Goal: Task Accomplishment & Management: Use online tool/utility

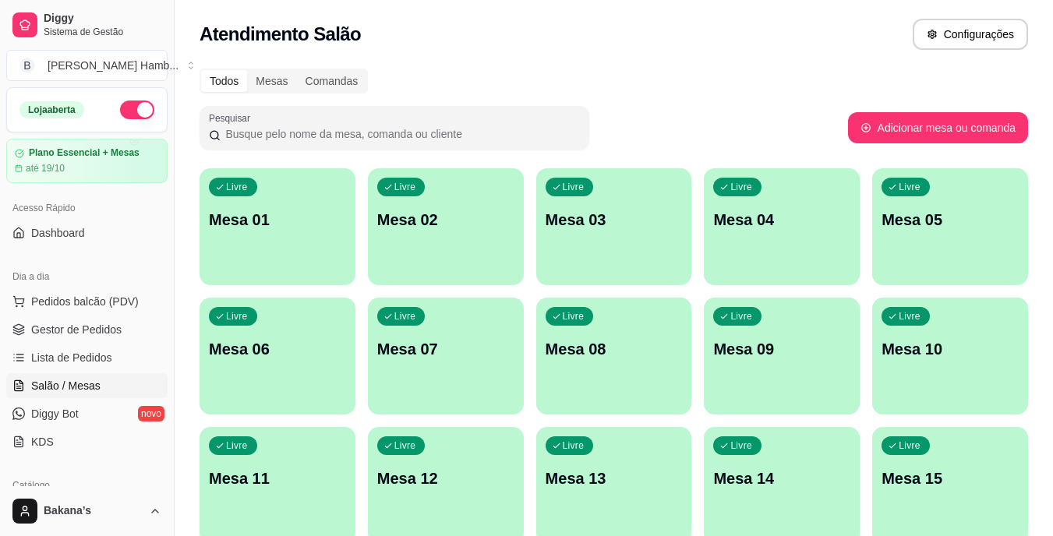
click at [98, 292] on button "Pedidos balcão (PDV)" at bounding box center [86, 301] width 161 height 25
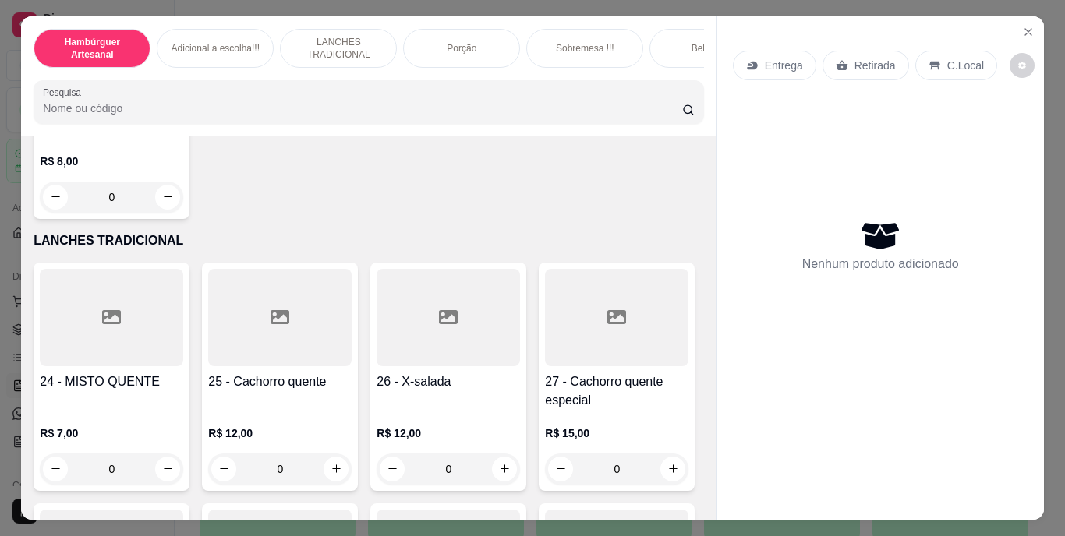
scroll to position [1715, 0]
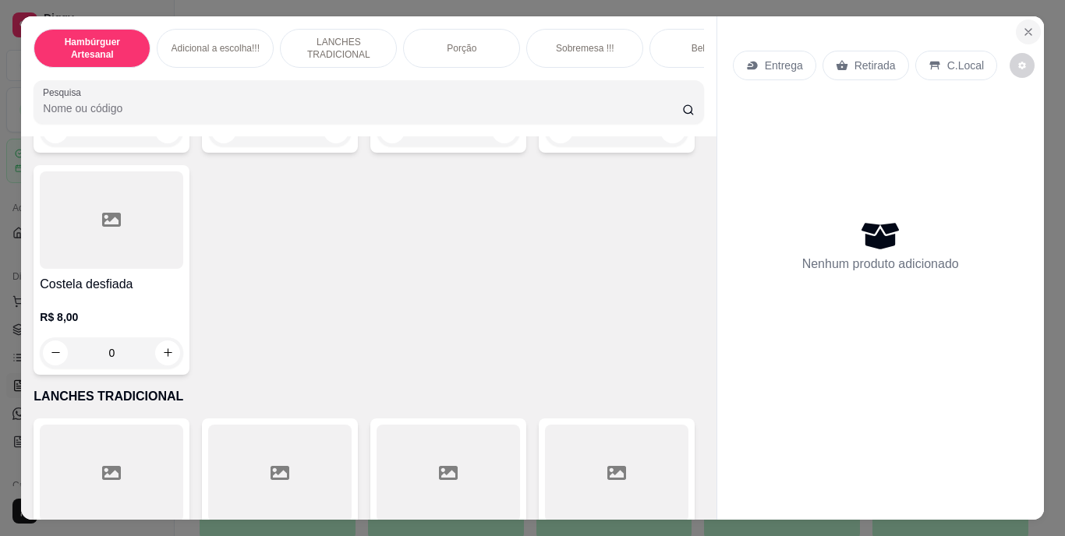
click at [1022, 26] on icon "Close" at bounding box center [1028, 32] width 12 height 12
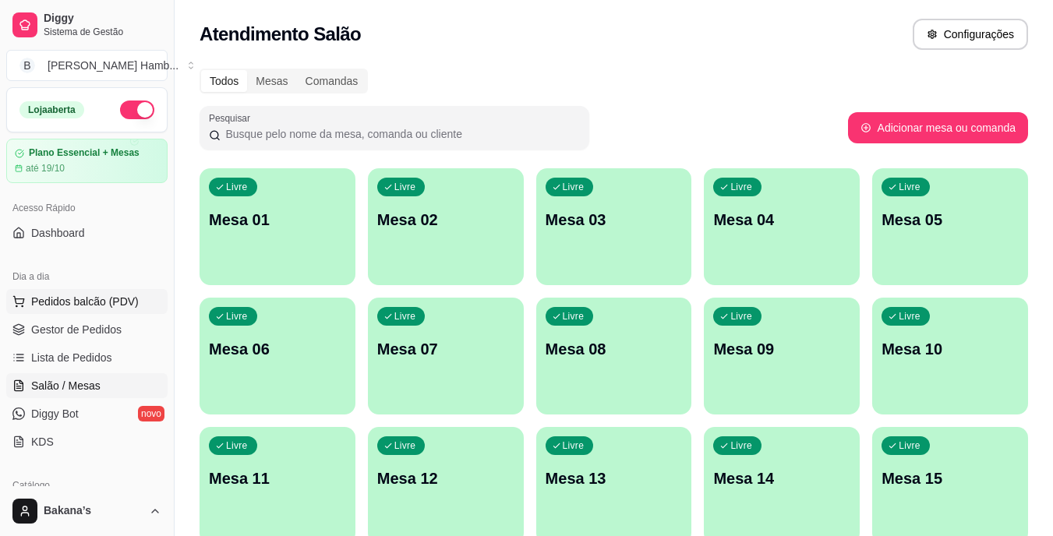
click at [133, 296] on span "Pedidos balcão (PDV)" at bounding box center [85, 302] width 108 height 16
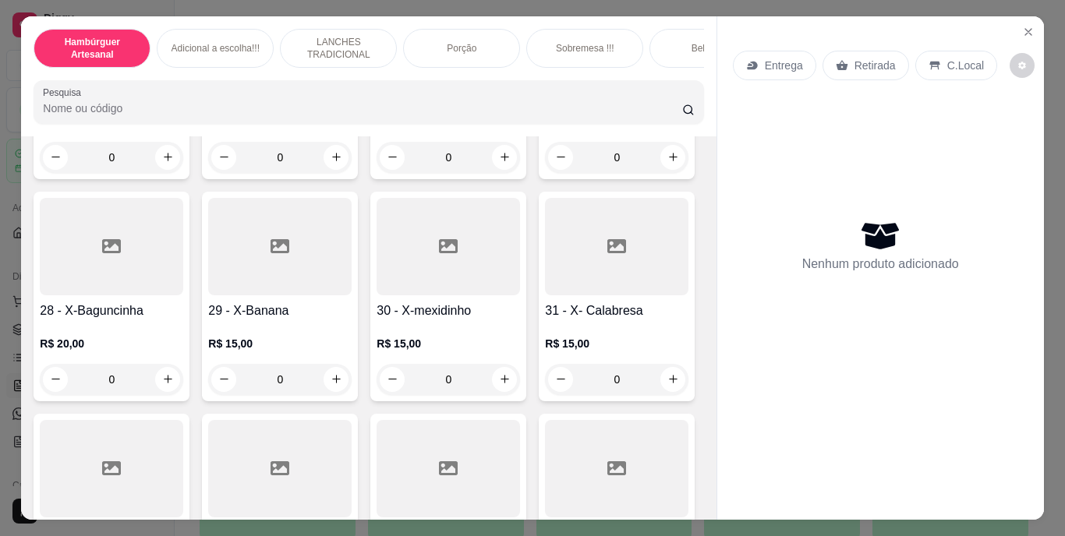
scroll to position [2339, 0]
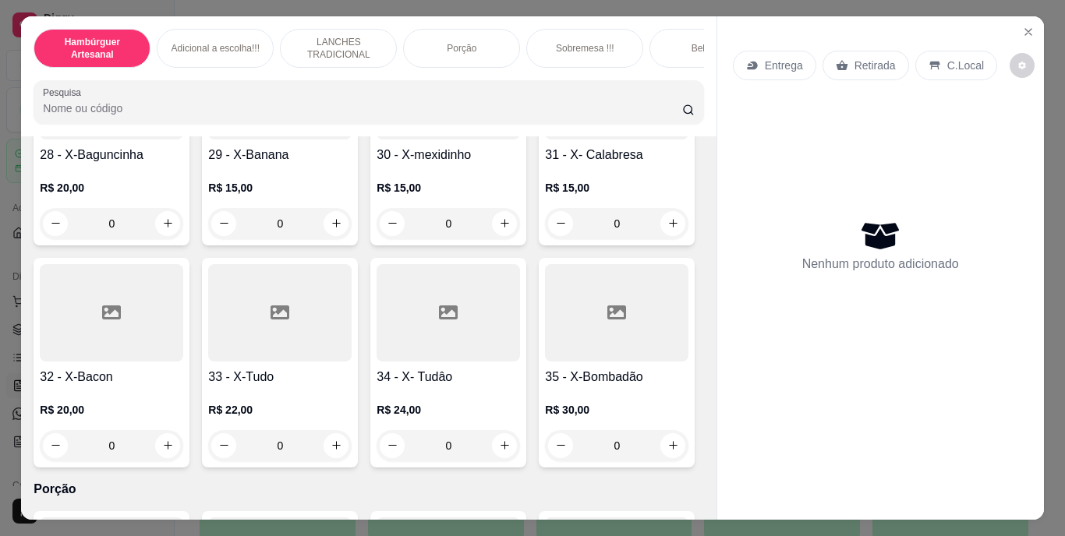
click at [331, 7] on icon "increase-product-quantity" at bounding box center [337, 1] width 12 height 12
type input "1"
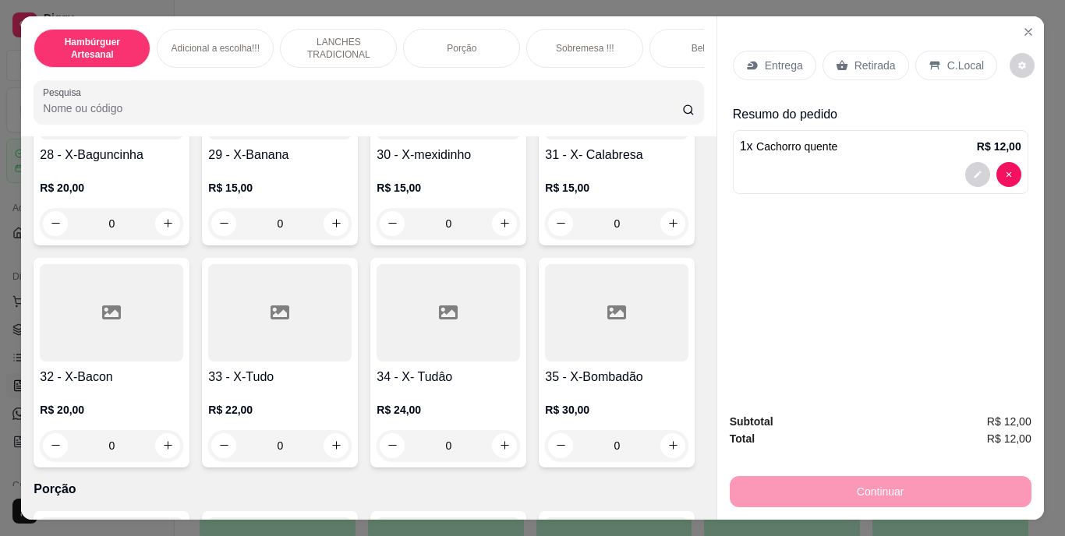
click at [865, 58] on p "Retirada" at bounding box center [875, 66] width 41 height 16
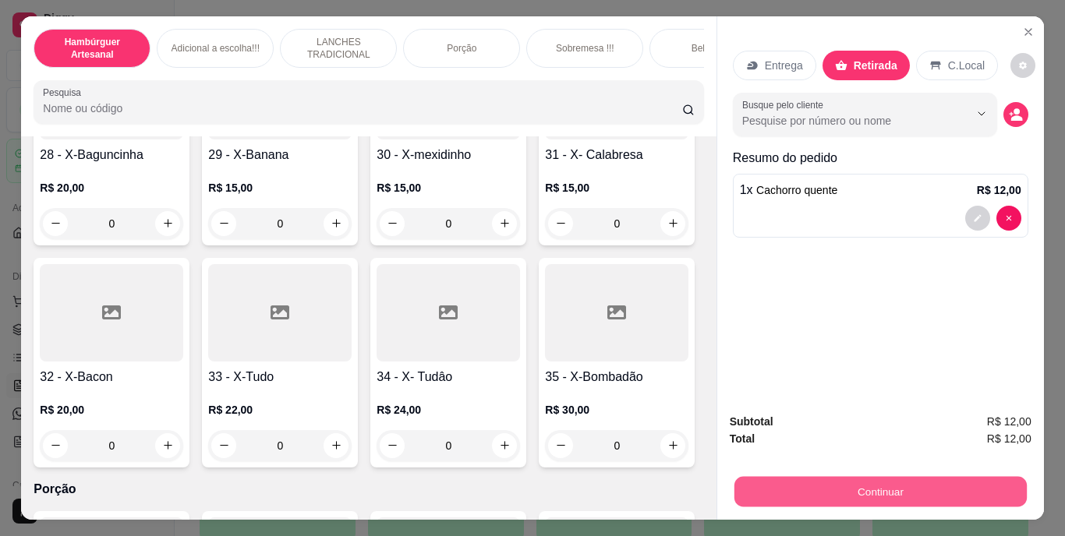
click at [871, 485] on button "Continuar" at bounding box center [880, 492] width 292 height 30
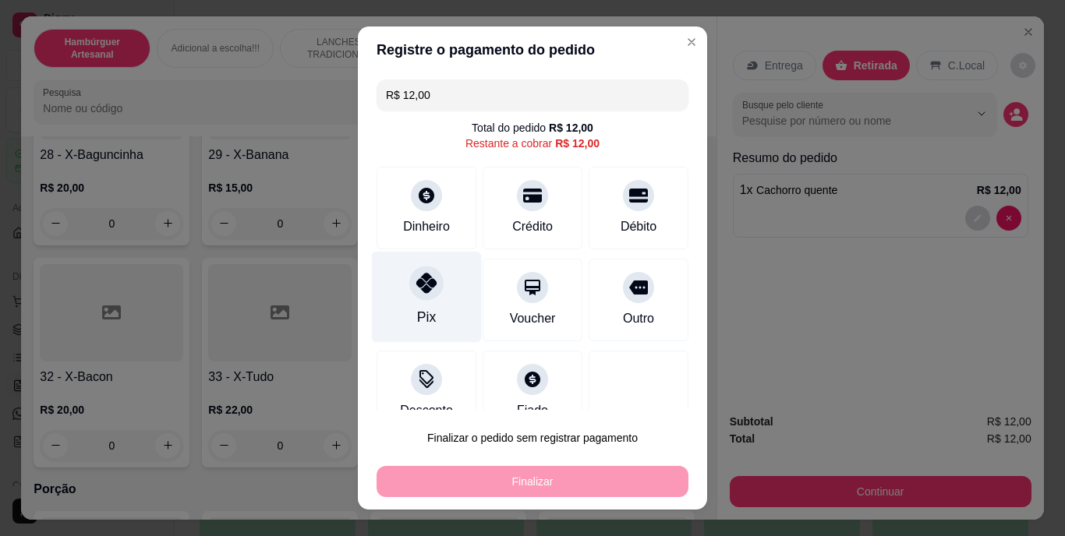
click at [434, 303] on div "Pix" at bounding box center [427, 297] width 110 height 91
type input "R$ 0,00"
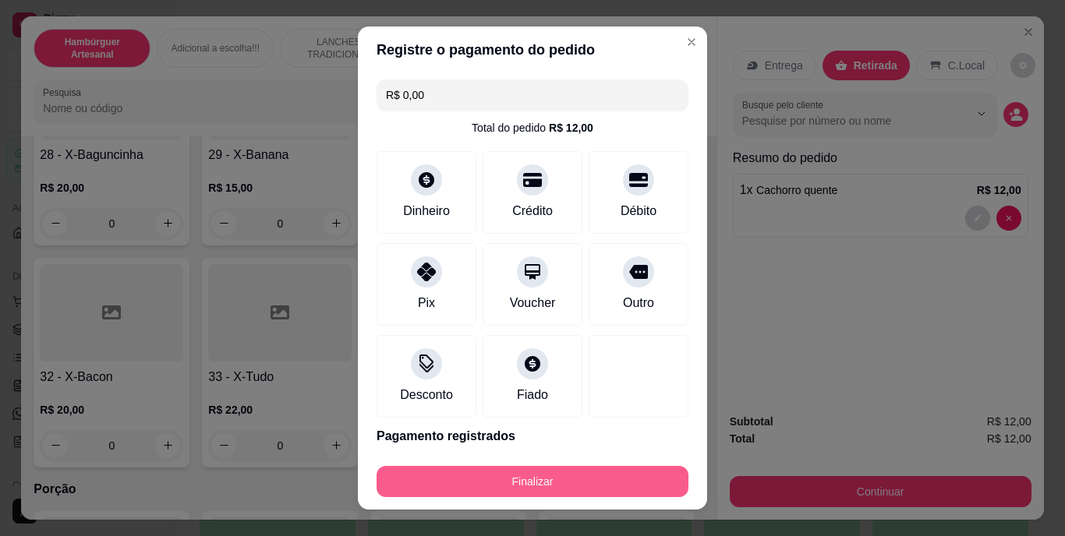
click at [491, 479] on button "Finalizar" at bounding box center [533, 481] width 312 height 31
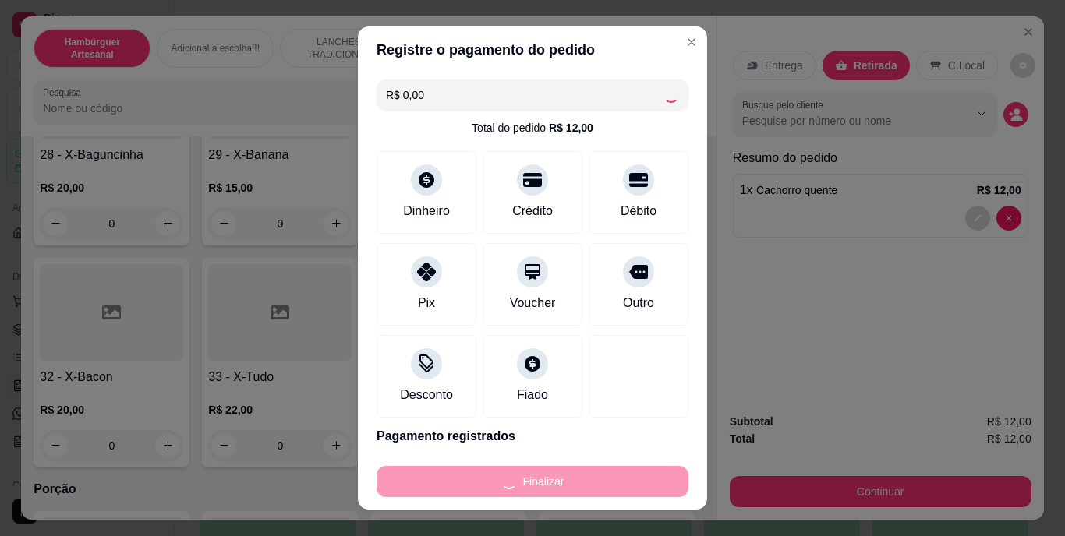
type input "0"
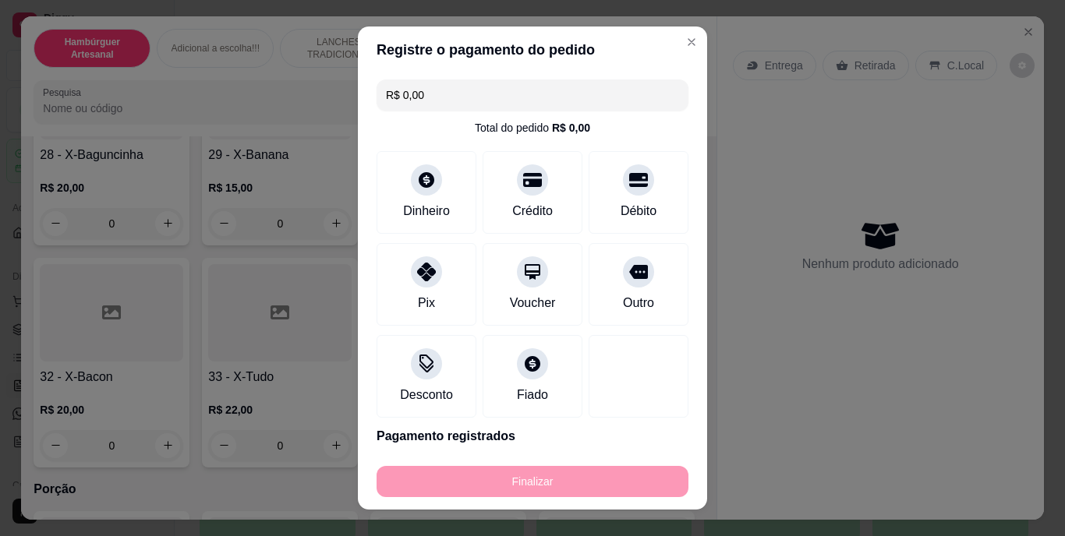
type input "-R$ 12,00"
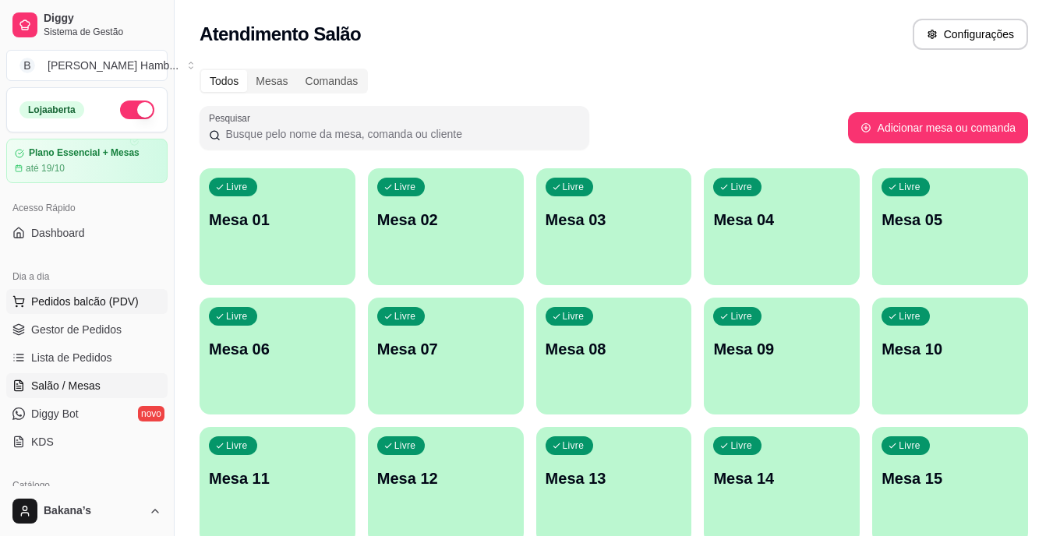
click at [101, 295] on span "Pedidos balcão (PDV)" at bounding box center [85, 302] width 108 height 16
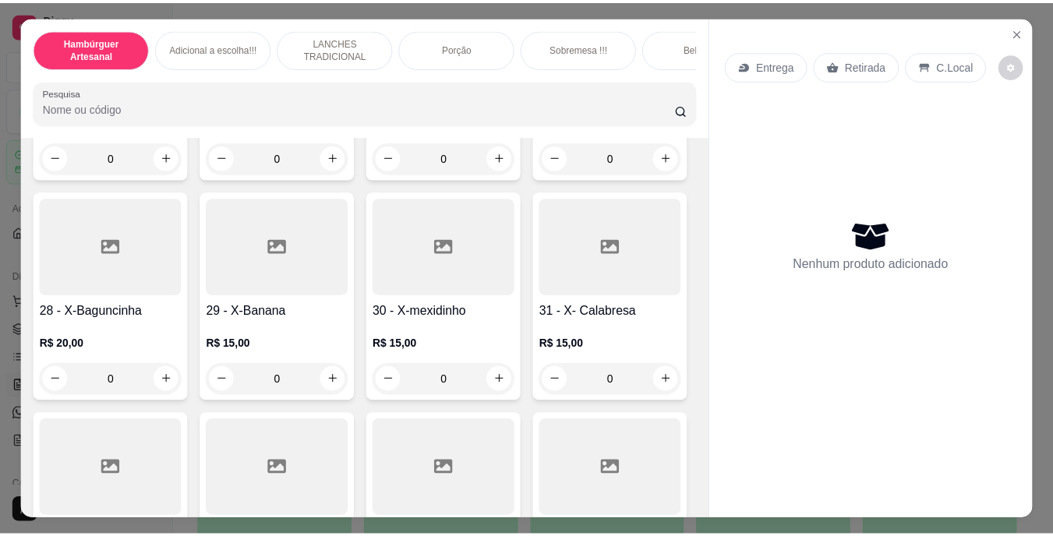
scroll to position [2495, 0]
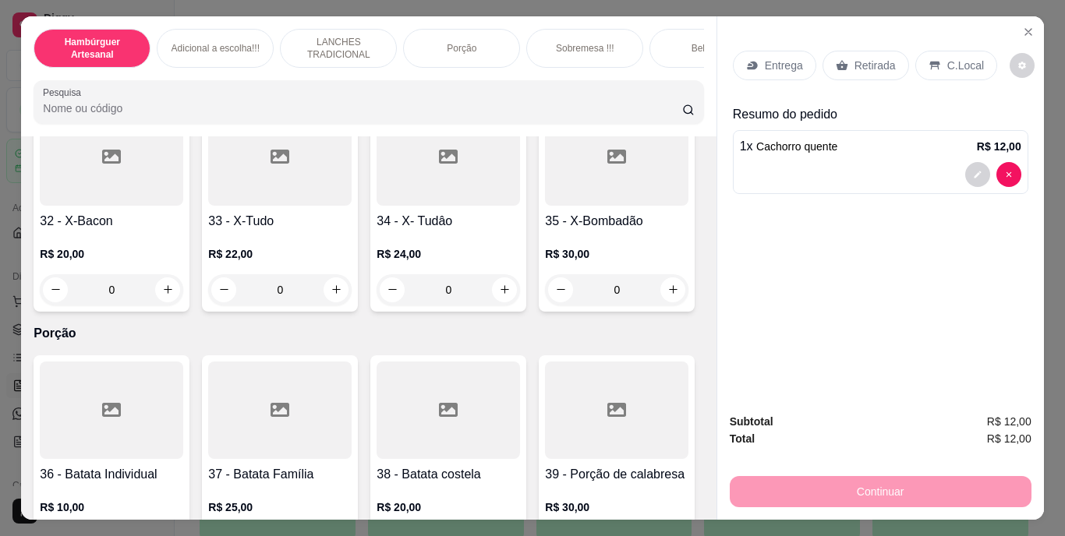
type input "2"
click at [753, 52] on div "Entrega" at bounding box center [774, 66] width 83 height 30
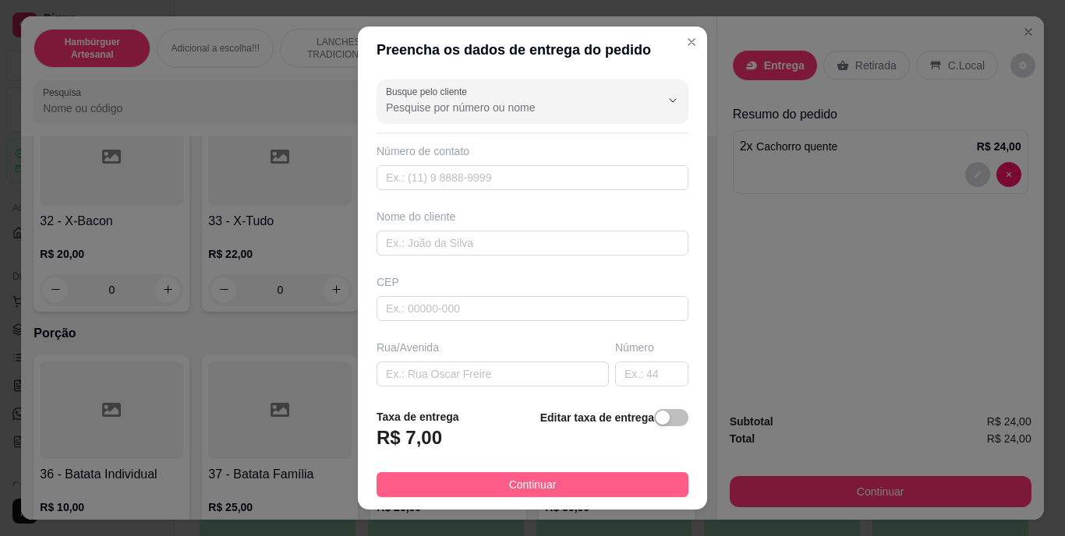
click at [533, 483] on span "Continuar" at bounding box center [533, 484] width 48 height 17
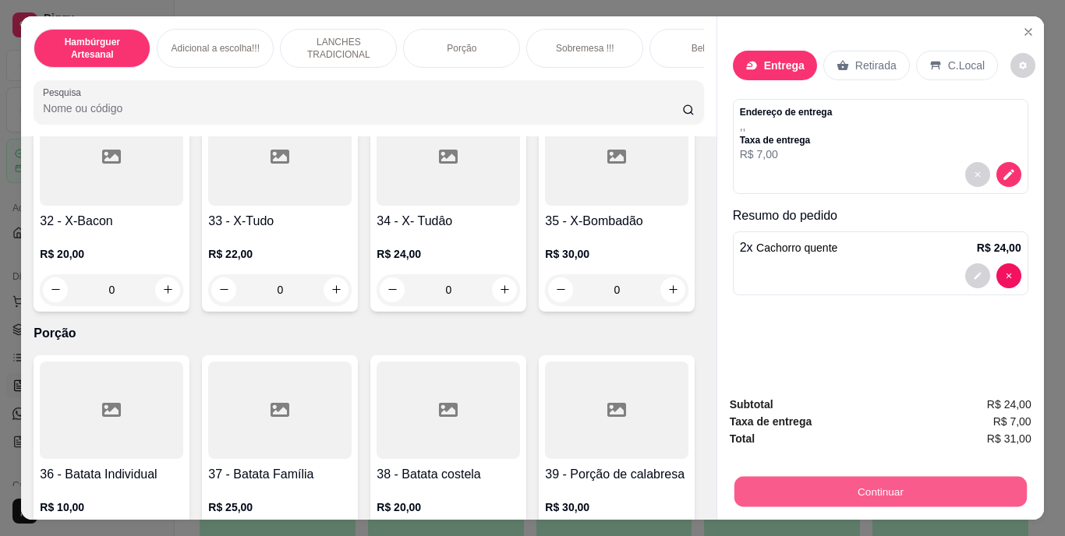
click at [823, 482] on button "Continuar" at bounding box center [880, 492] width 292 height 30
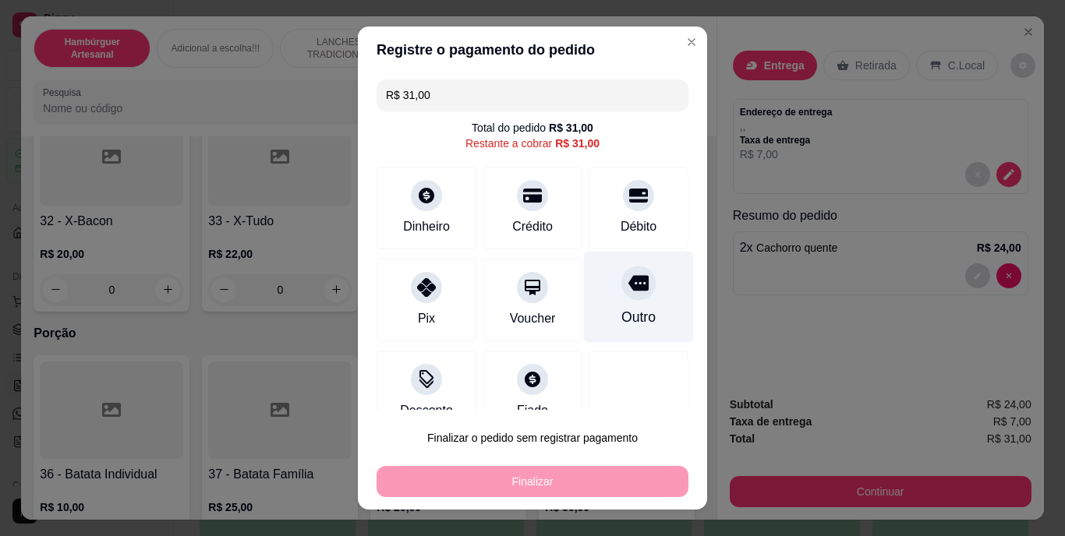
click at [610, 303] on div "Outro" at bounding box center [639, 297] width 110 height 91
type input "R$ 0,00"
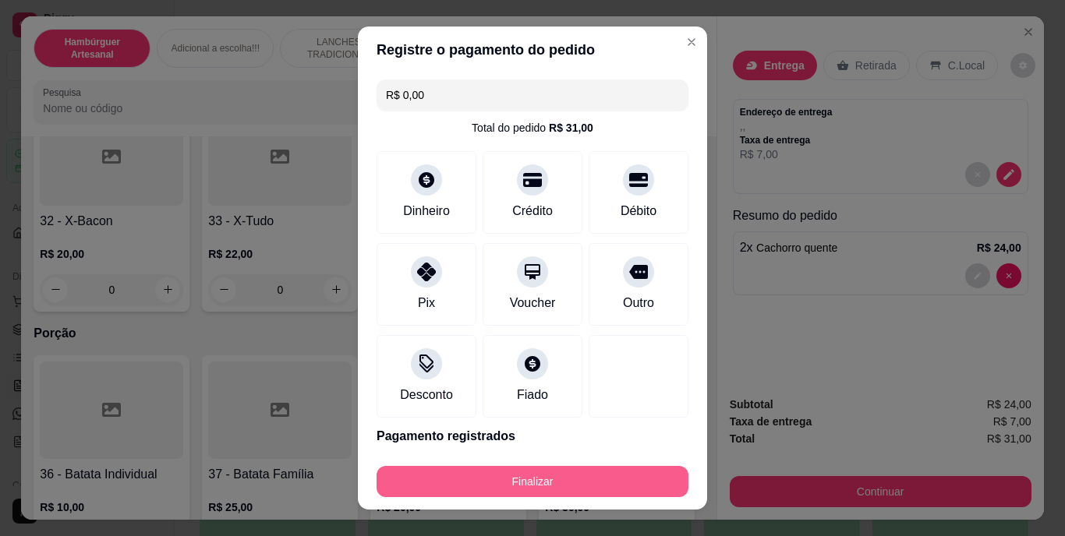
click at [568, 480] on button "Finalizar" at bounding box center [533, 481] width 312 height 31
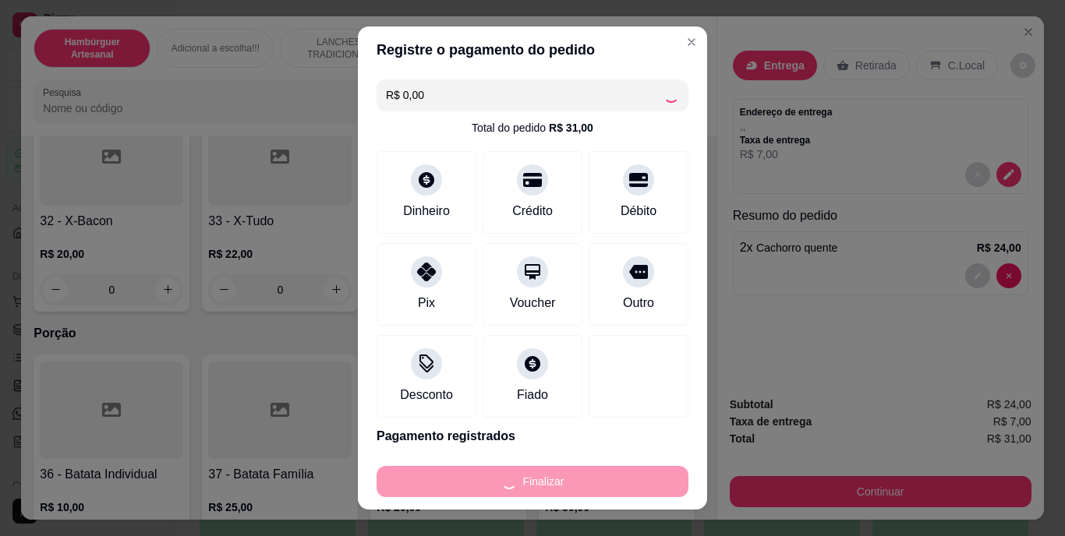
type input "0"
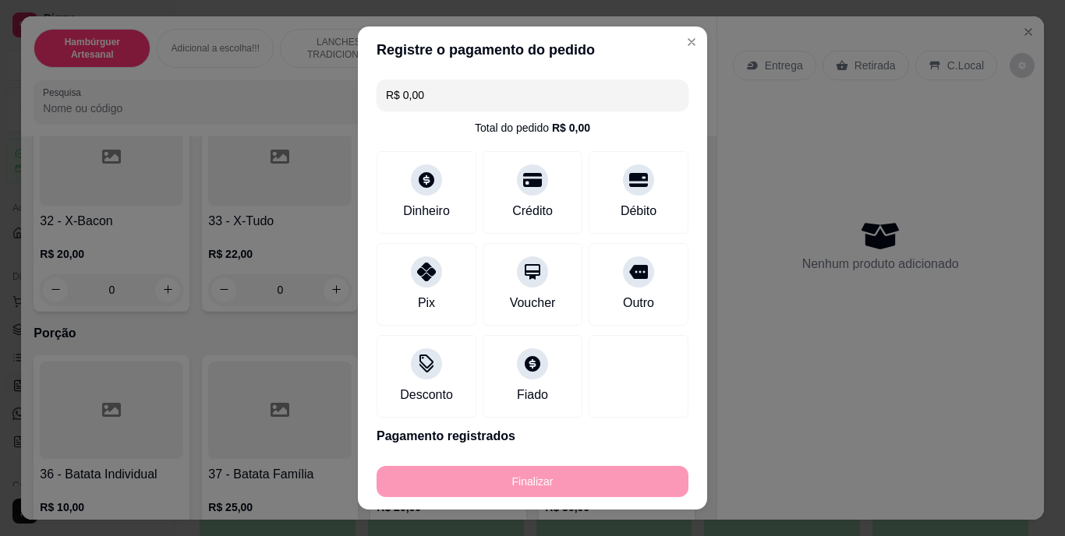
type input "-R$ 31,00"
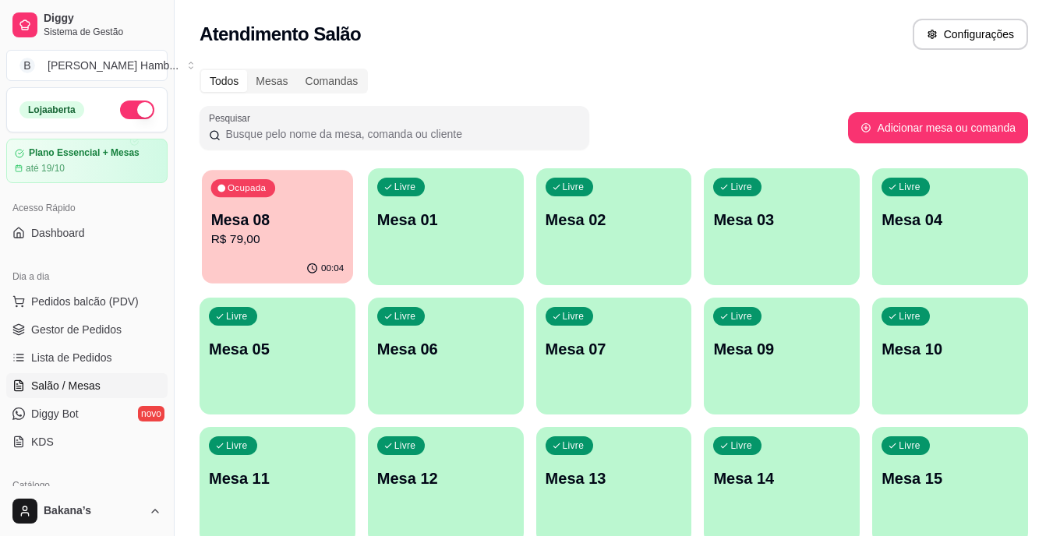
click at [295, 253] on div "Ocupada Mesa 08 R$ 79,00" at bounding box center [277, 212] width 151 height 84
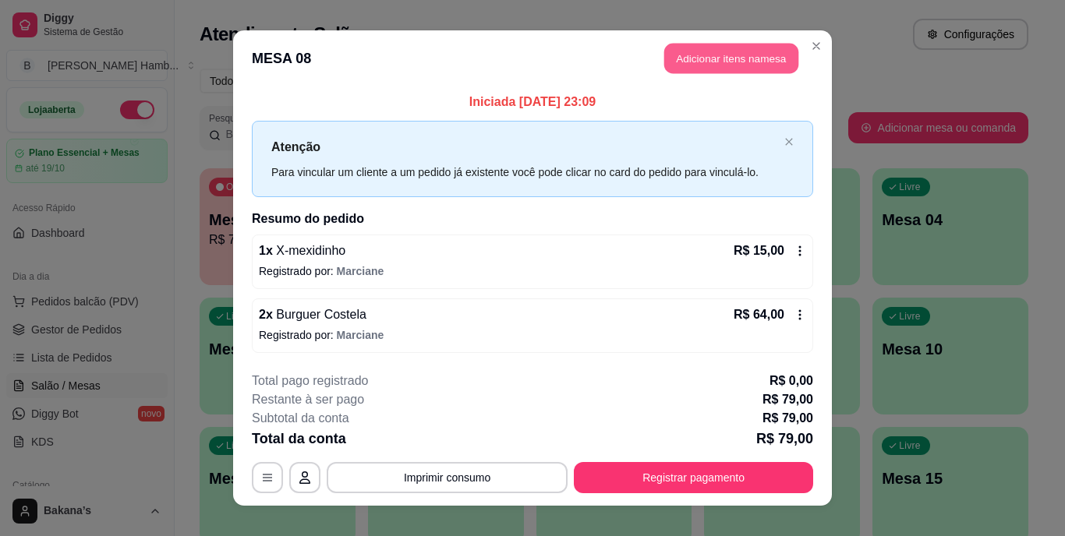
click at [674, 55] on button "Adicionar itens na mesa" at bounding box center [731, 59] width 134 height 30
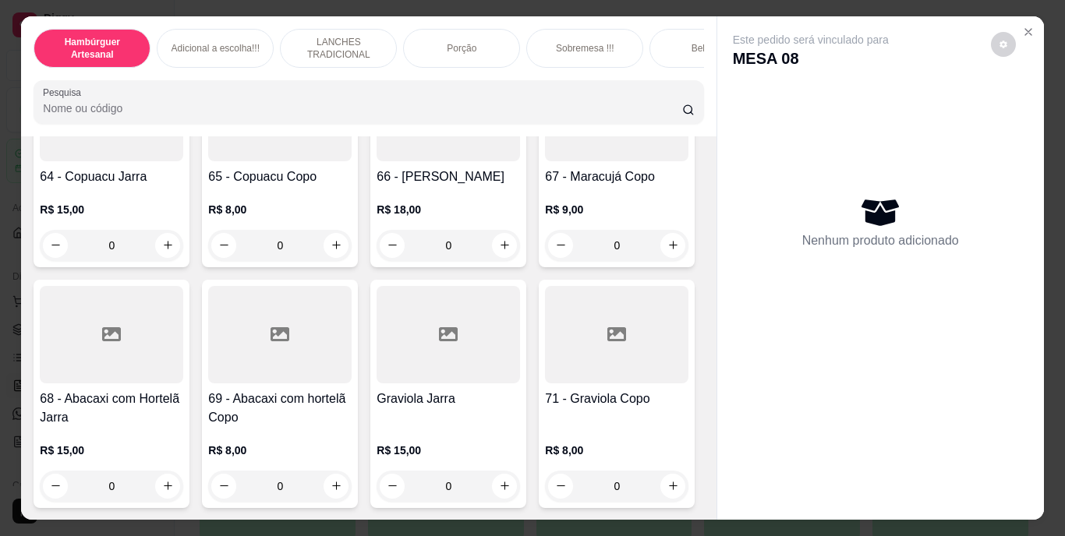
scroll to position [5224, 0]
type input "1"
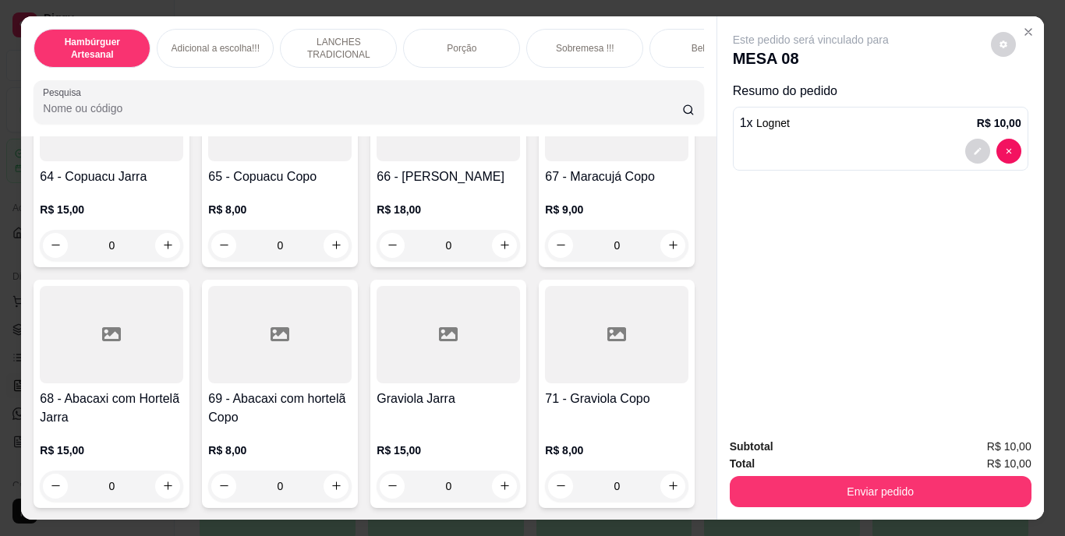
scroll to position [5224, 0]
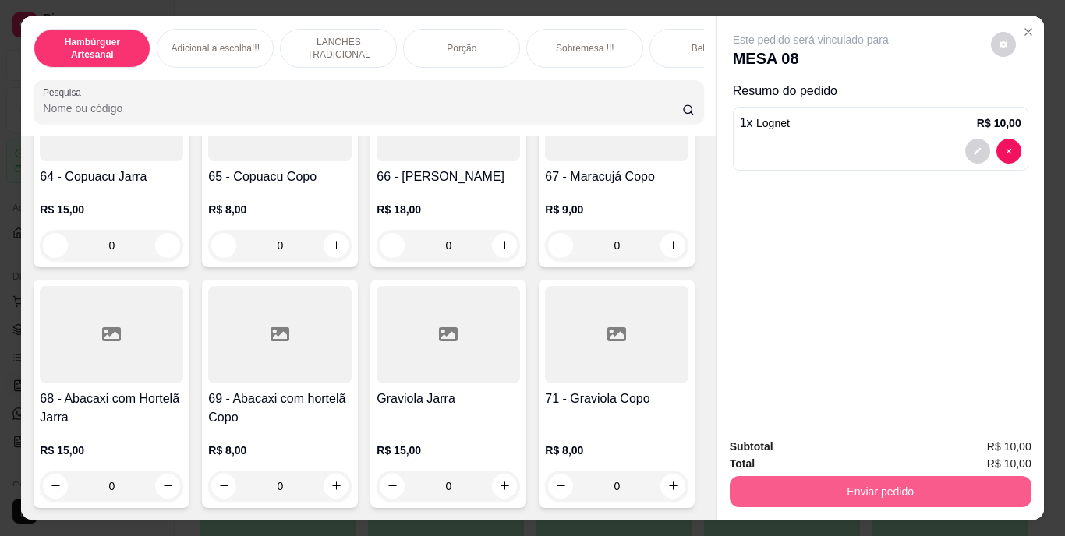
click at [846, 487] on button "Enviar pedido" at bounding box center [881, 491] width 302 height 31
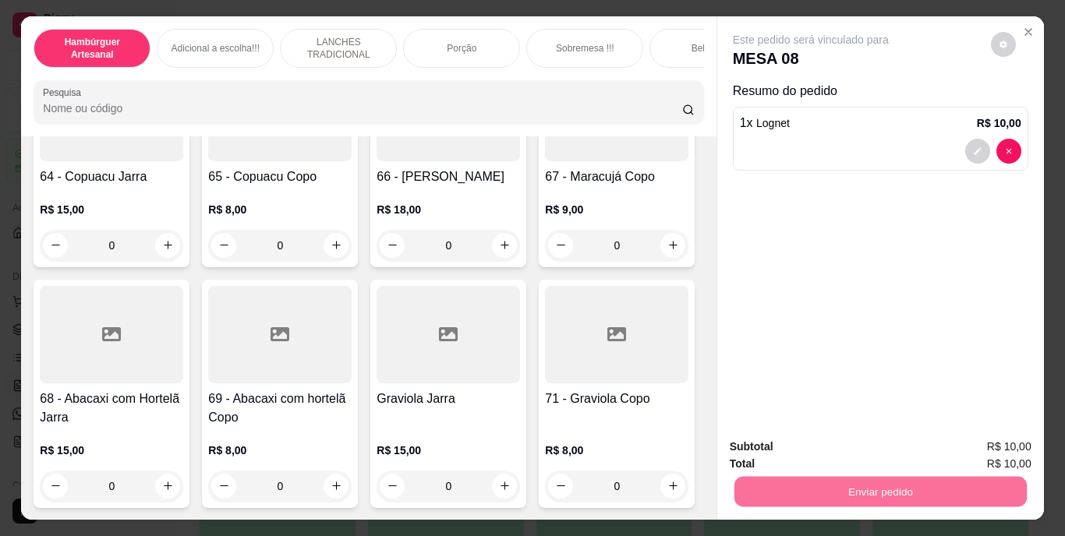
click at [987, 433] on button "Enviar pedido" at bounding box center [991, 447] width 86 height 29
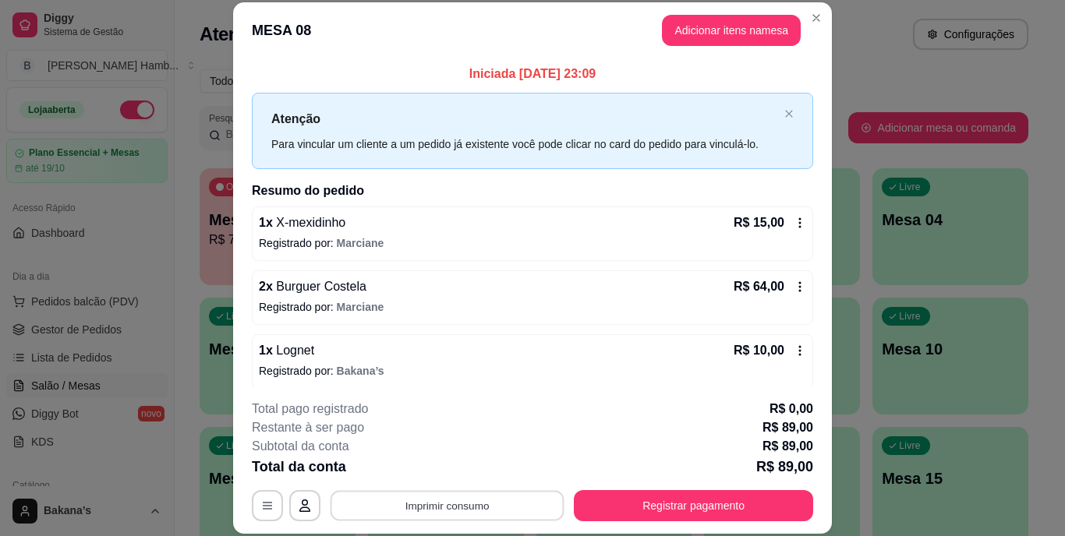
click at [524, 508] on button "Imprimir consumo" at bounding box center [448, 505] width 234 height 30
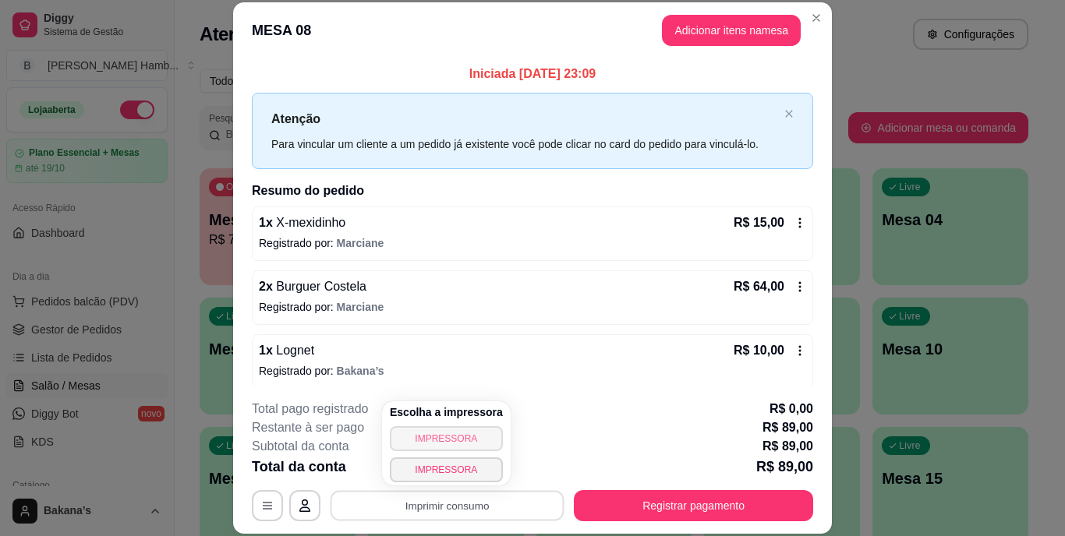
click at [482, 443] on button "IMPRESSORA" at bounding box center [446, 438] width 113 height 25
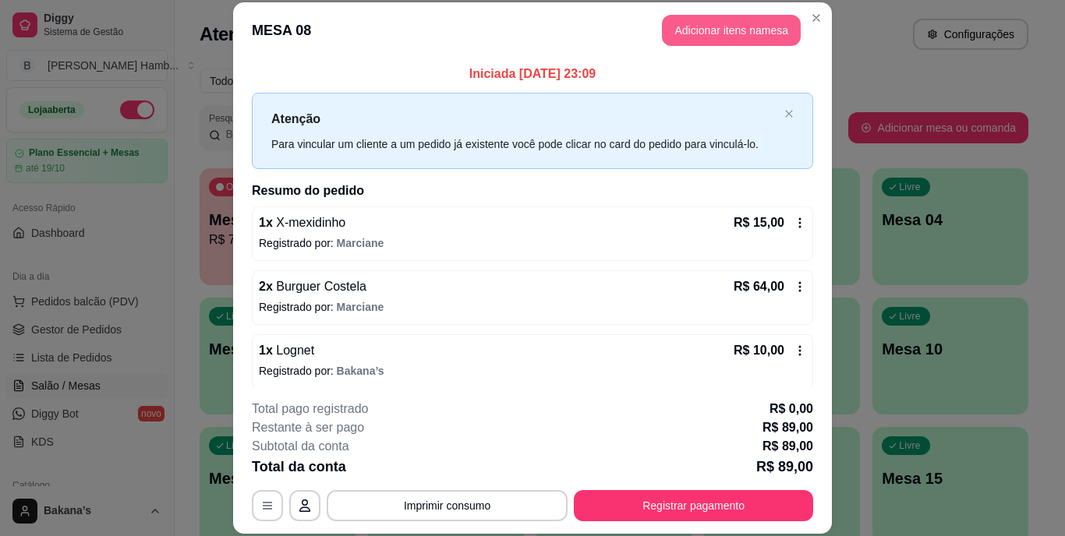
click at [752, 30] on button "Adicionar itens na mesa" at bounding box center [731, 30] width 139 height 31
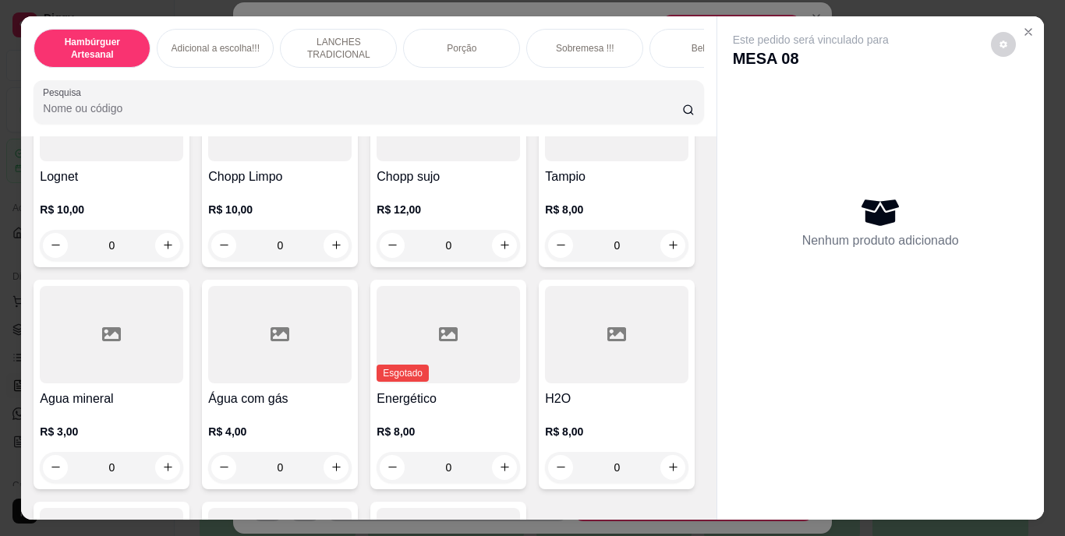
scroll to position [4216, 0]
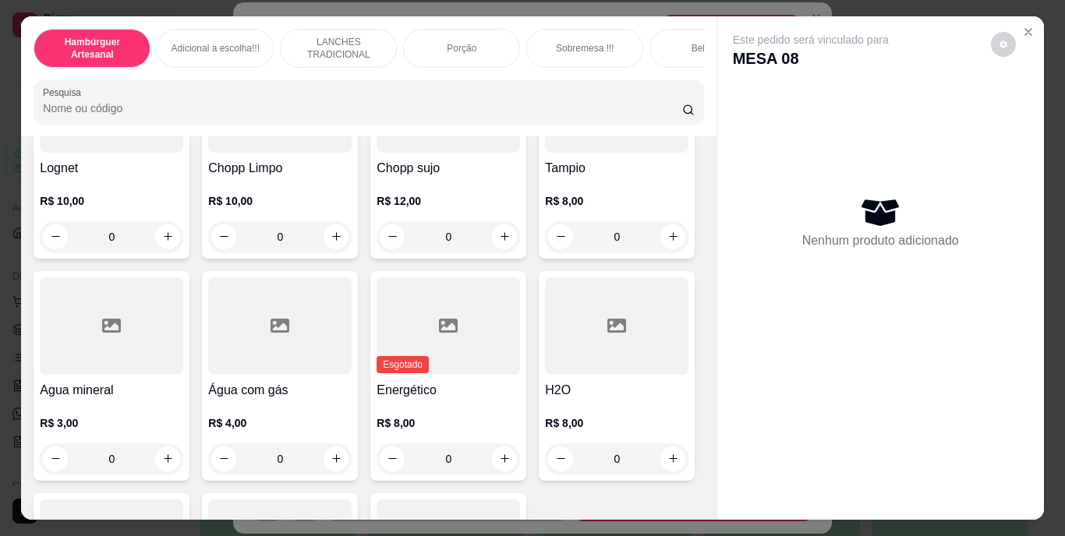
type input "1"
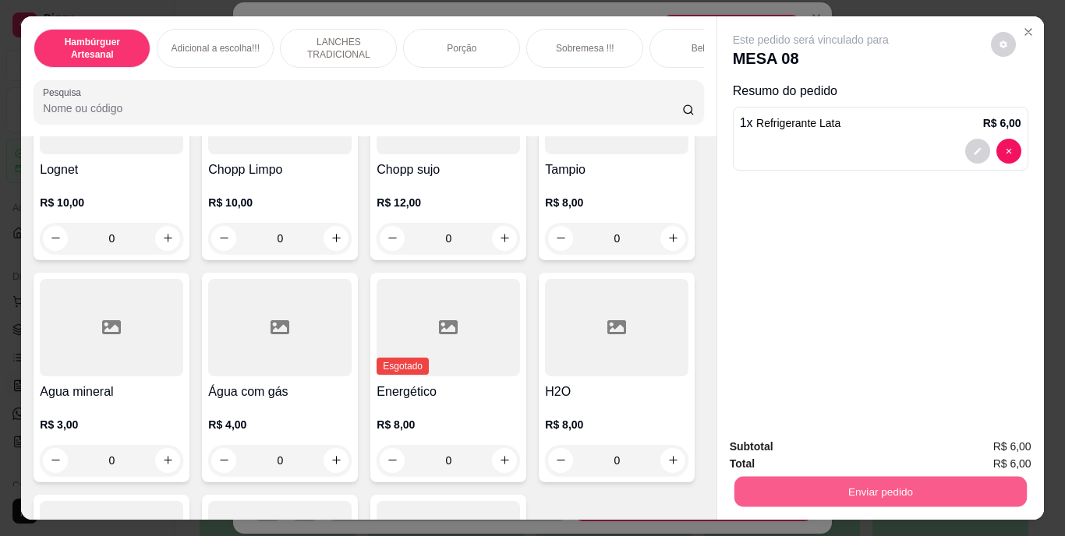
click at [817, 488] on button "Enviar pedido" at bounding box center [880, 492] width 292 height 30
click at [1012, 441] on button "Enviar pedido" at bounding box center [991, 447] width 86 height 29
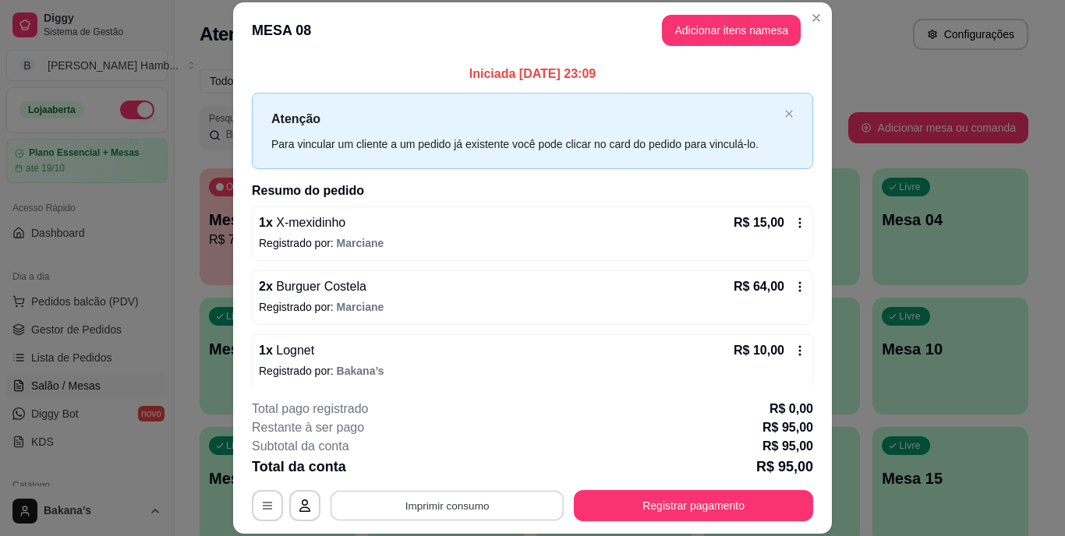
click at [502, 508] on button "Imprimir consumo" at bounding box center [448, 505] width 234 height 30
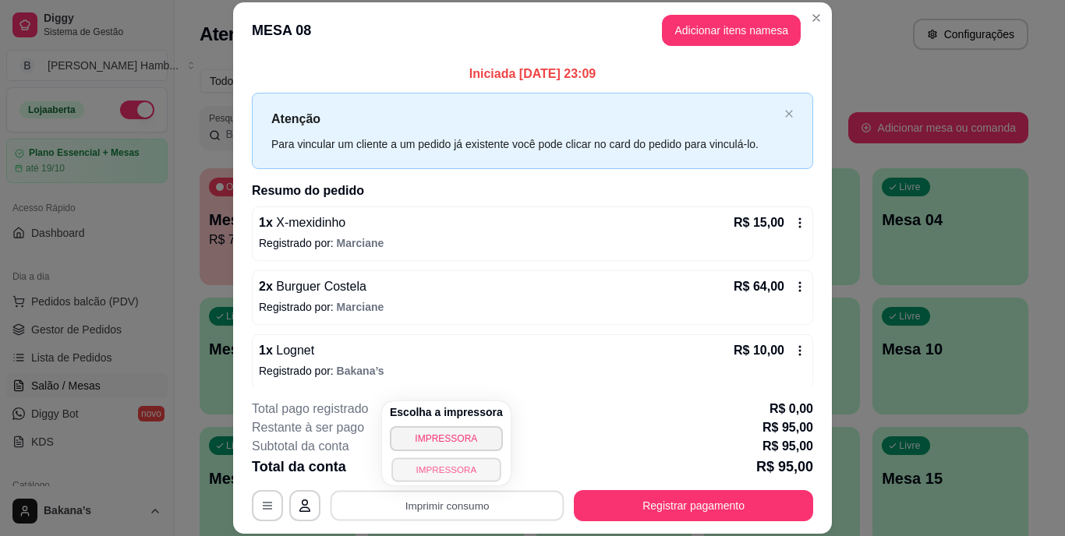
click at [456, 472] on button "IMPRESSORA" at bounding box center [445, 470] width 109 height 24
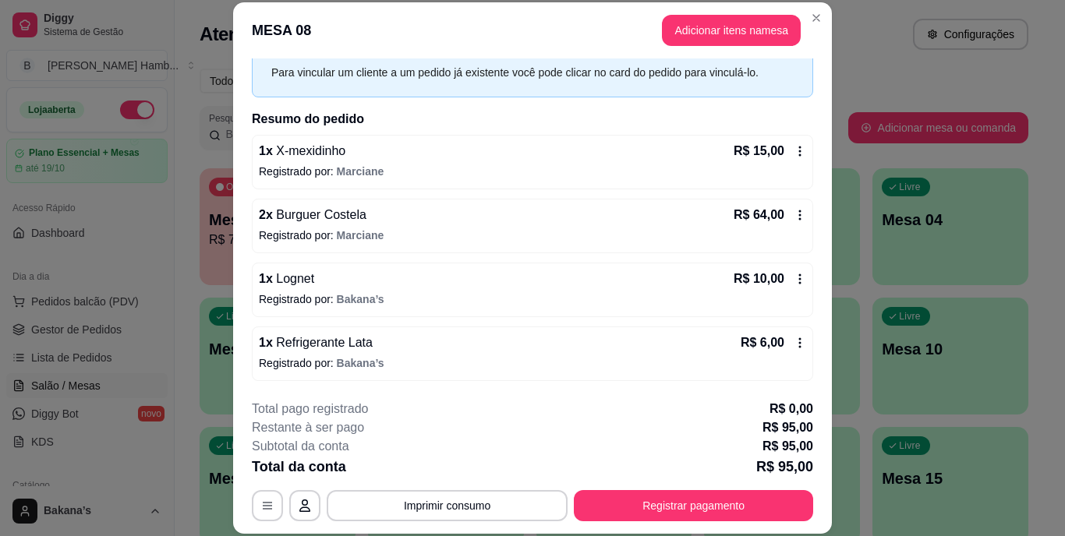
scroll to position [48, 0]
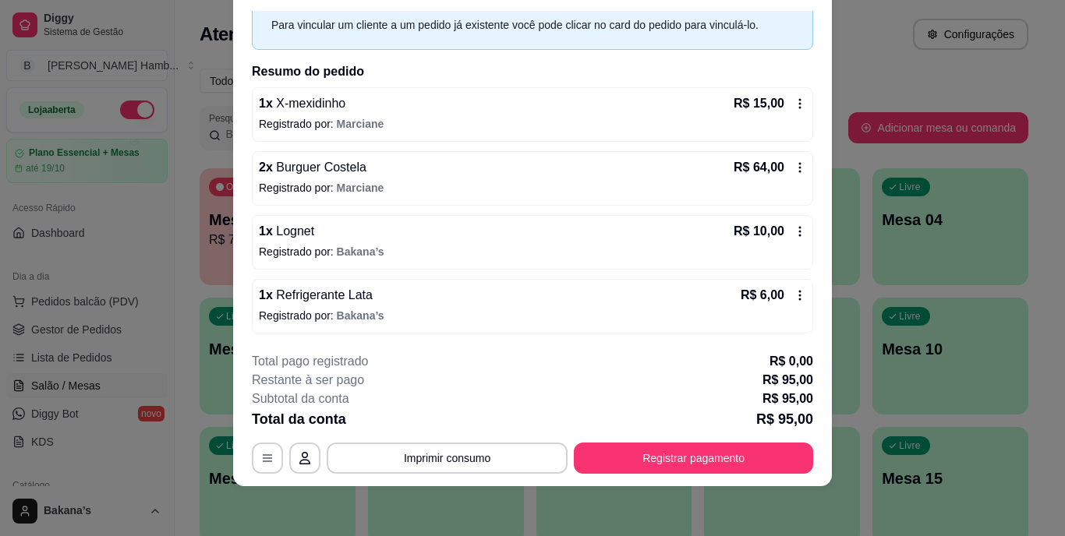
click at [794, 295] on icon at bounding box center [800, 295] width 12 height 12
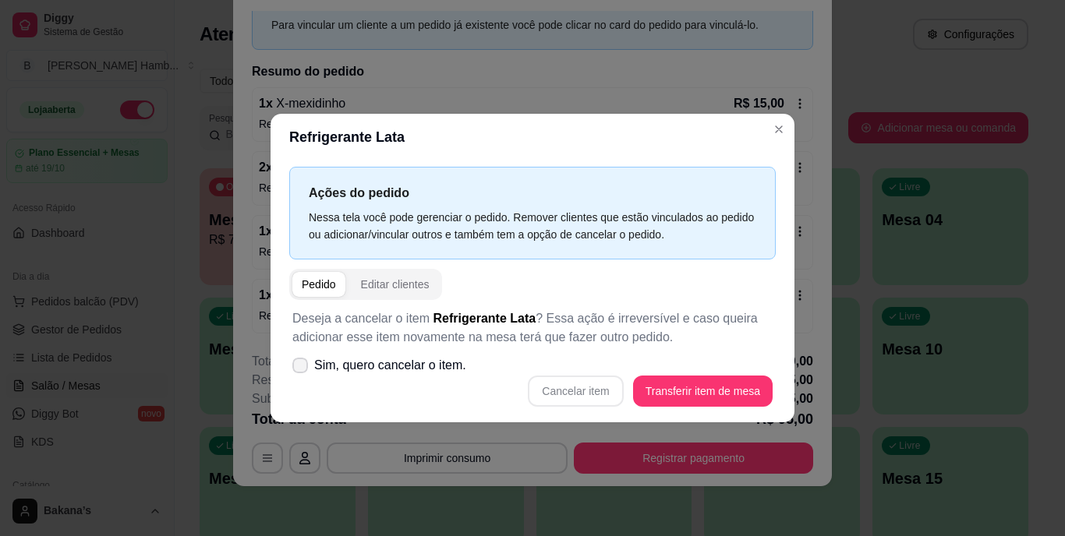
click at [334, 363] on span "Sim, quero cancelar o item." at bounding box center [390, 365] width 152 height 19
click at [302, 369] on input "Sim, quero cancelar o item." at bounding box center [297, 374] width 10 height 10
checkbox input "true"
click at [579, 386] on button "Cancelar item" at bounding box center [575, 391] width 95 height 31
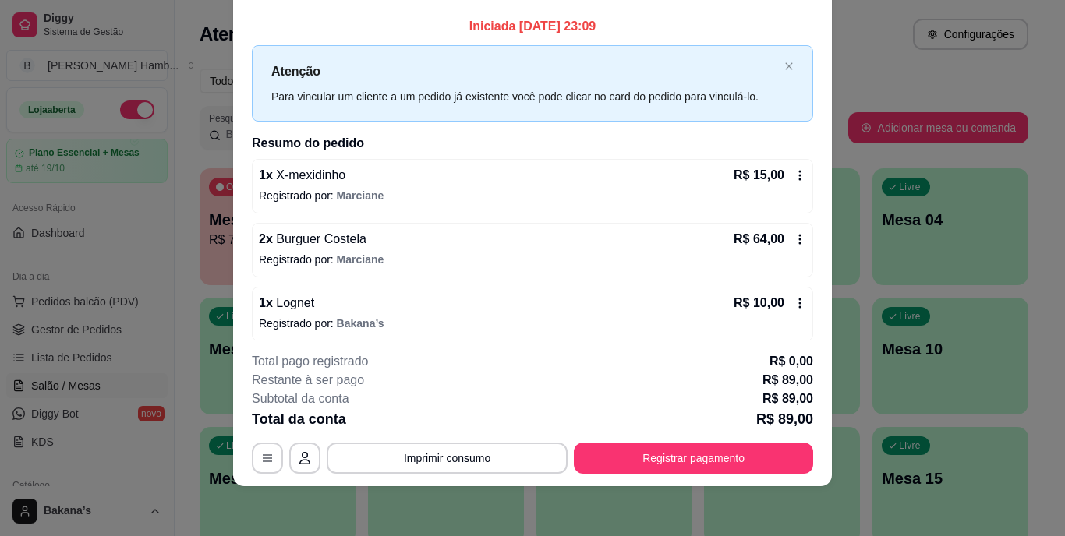
scroll to position [0, 0]
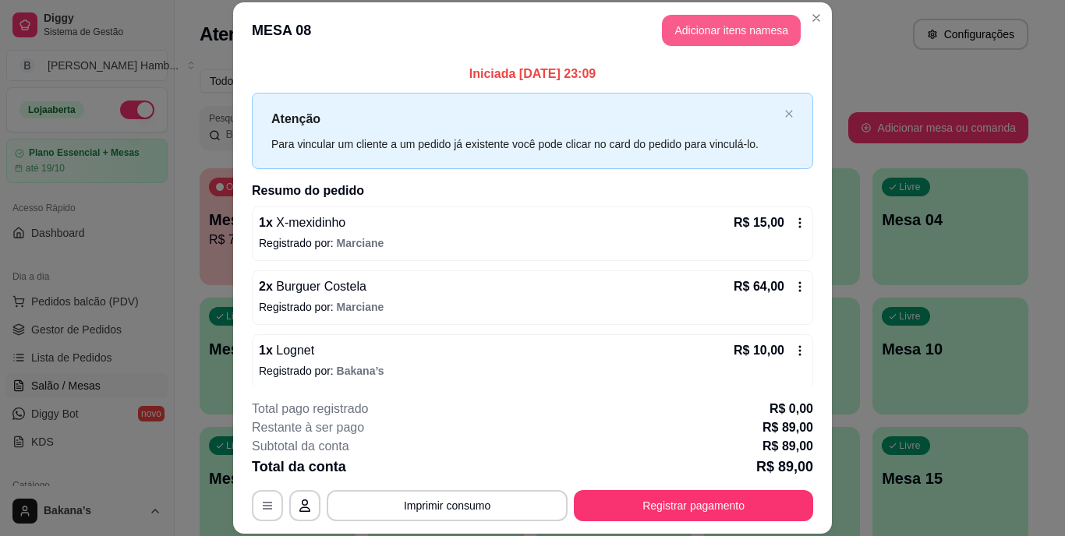
click at [749, 23] on button "Adicionar itens na mesa" at bounding box center [731, 30] width 139 height 31
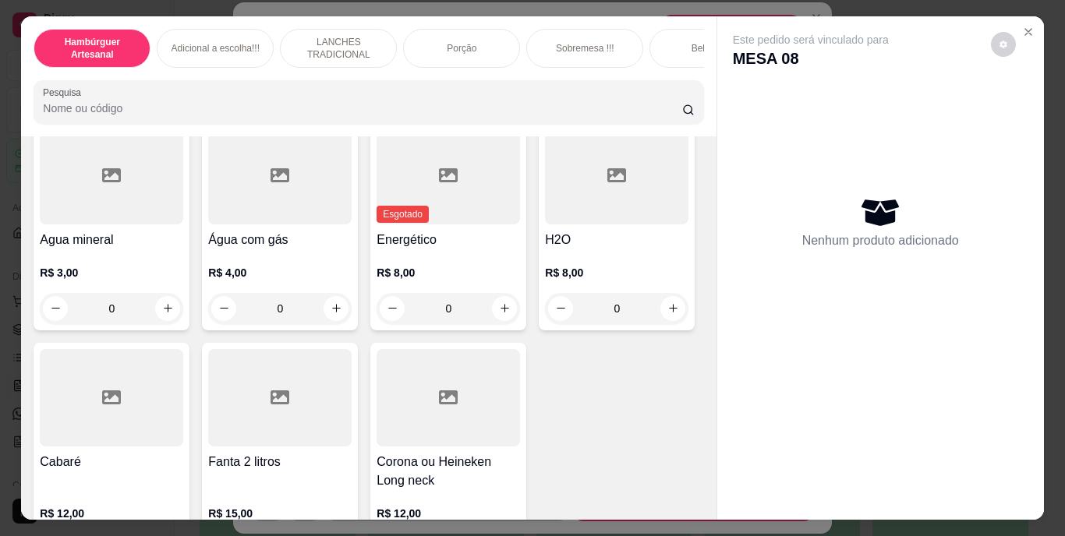
scroll to position [4522, 0]
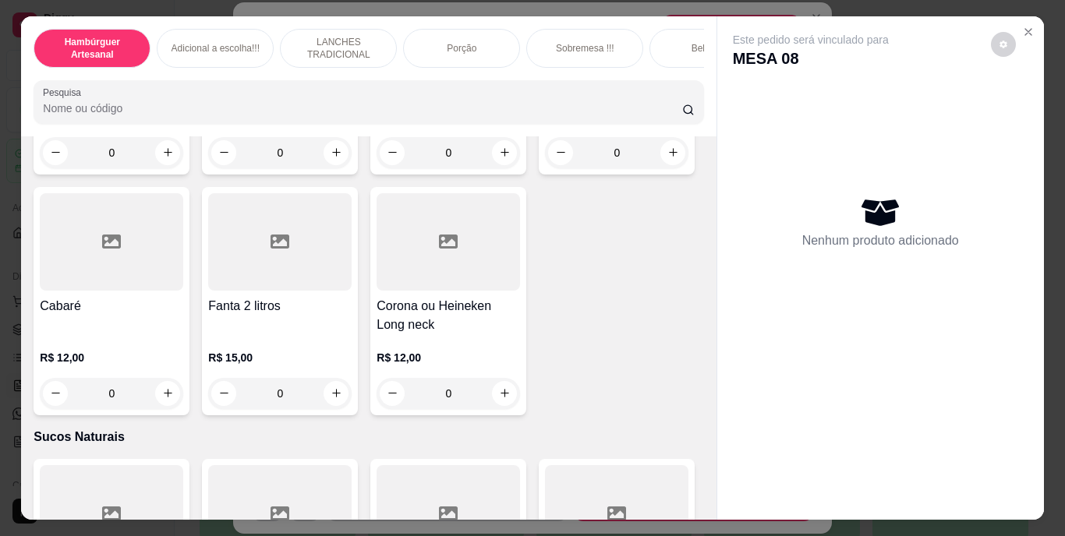
type input "1"
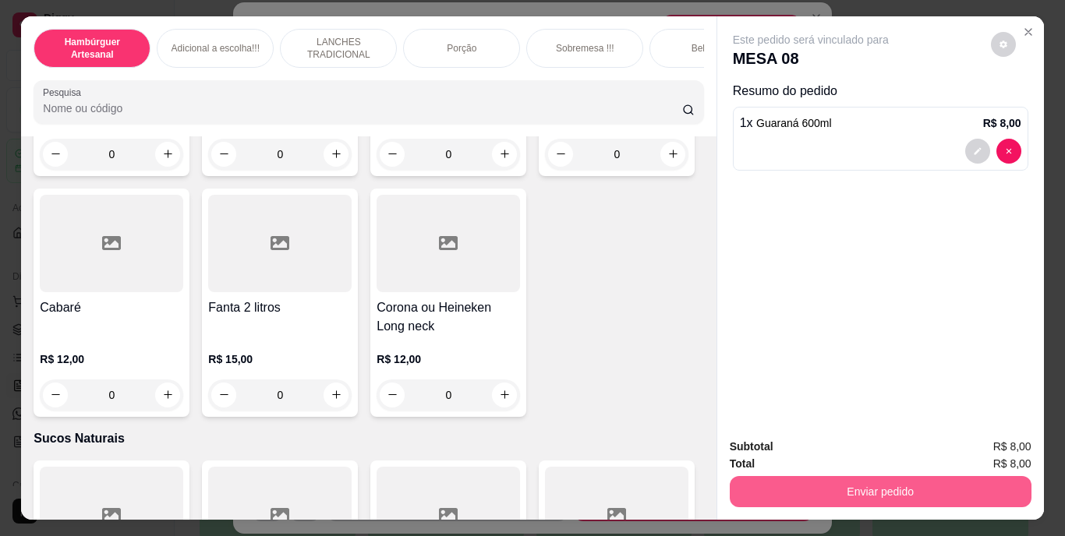
click at [993, 494] on button "Enviar pedido" at bounding box center [881, 491] width 302 height 31
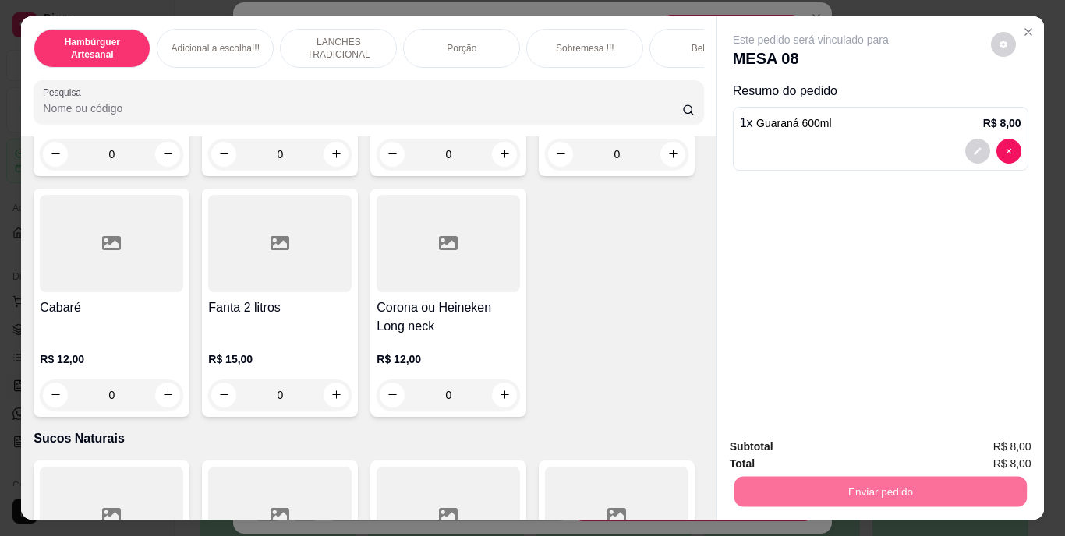
click at [1015, 446] on button "Enviar pedido" at bounding box center [991, 447] width 86 height 29
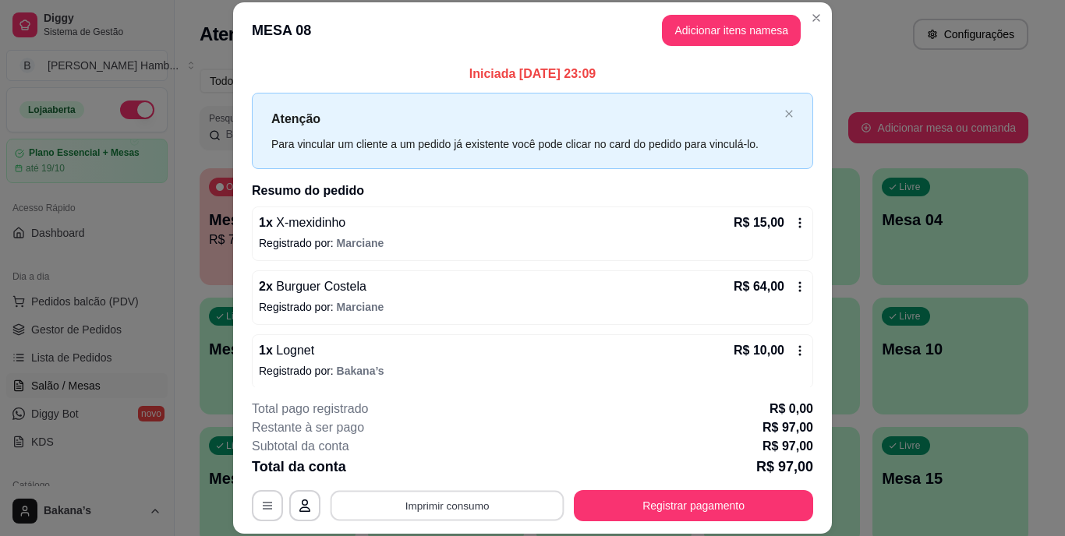
click at [484, 503] on button "Imprimir consumo" at bounding box center [448, 505] width 234 height 30
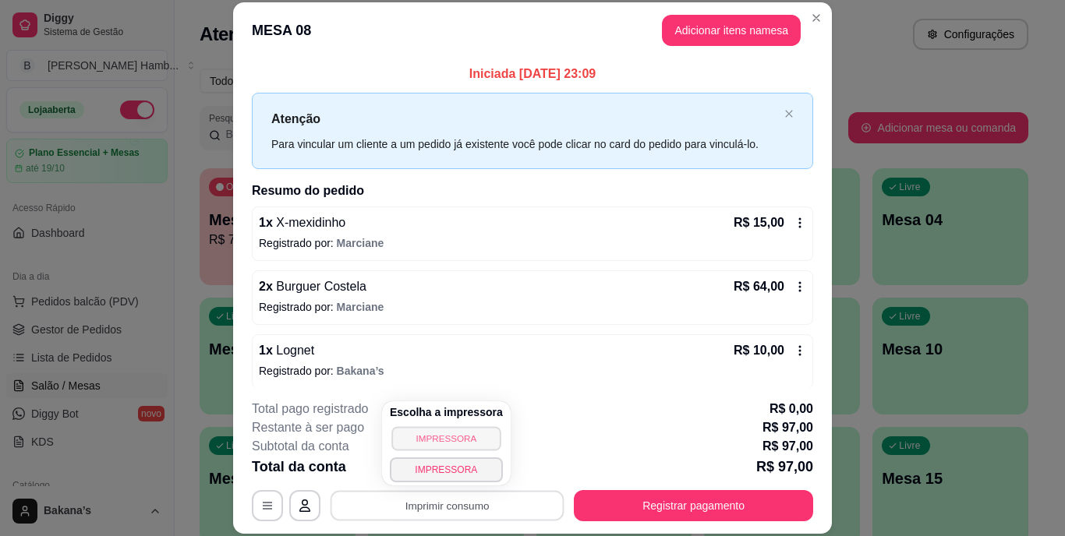
click at [433, 442] on button "IMPRESSORA" at bounding box center [445, 438] width 109 height 24
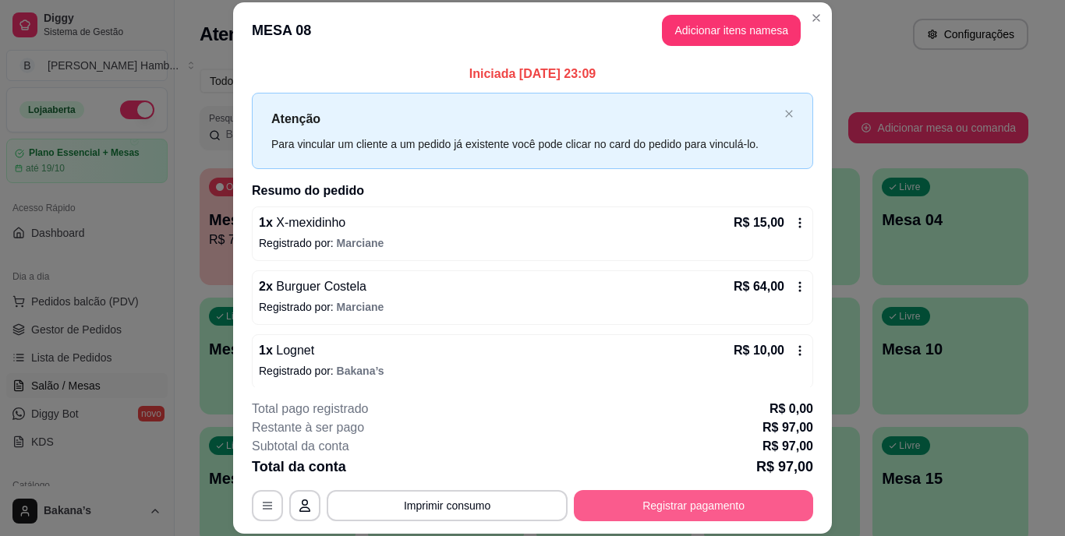
click at [684, 504] on button "Registrar pagamento" at bounding box center [693, 505] width 239 height 31
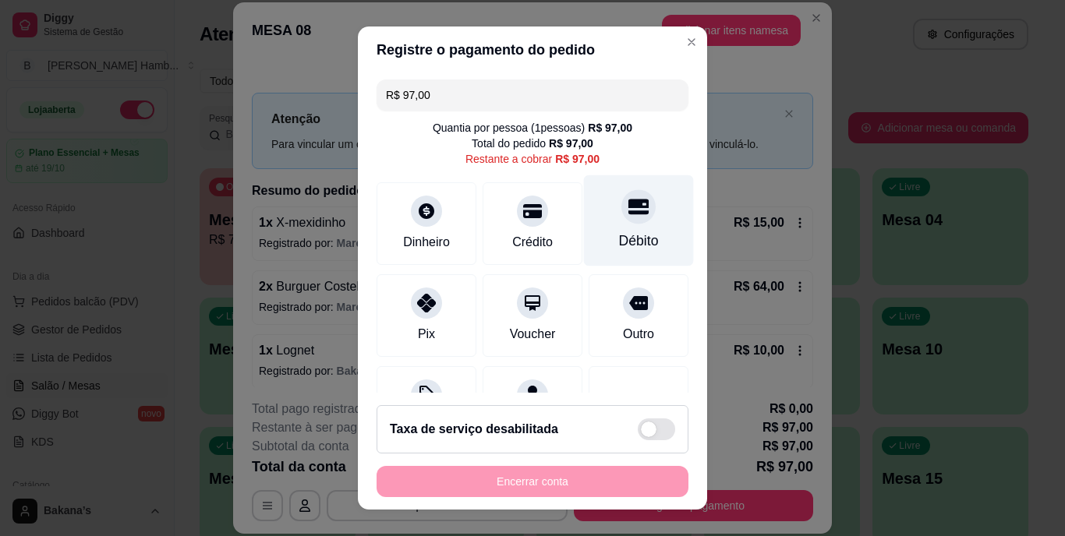
click at [621, 218] on div at bounding box center [638, 207] width 34 height 34
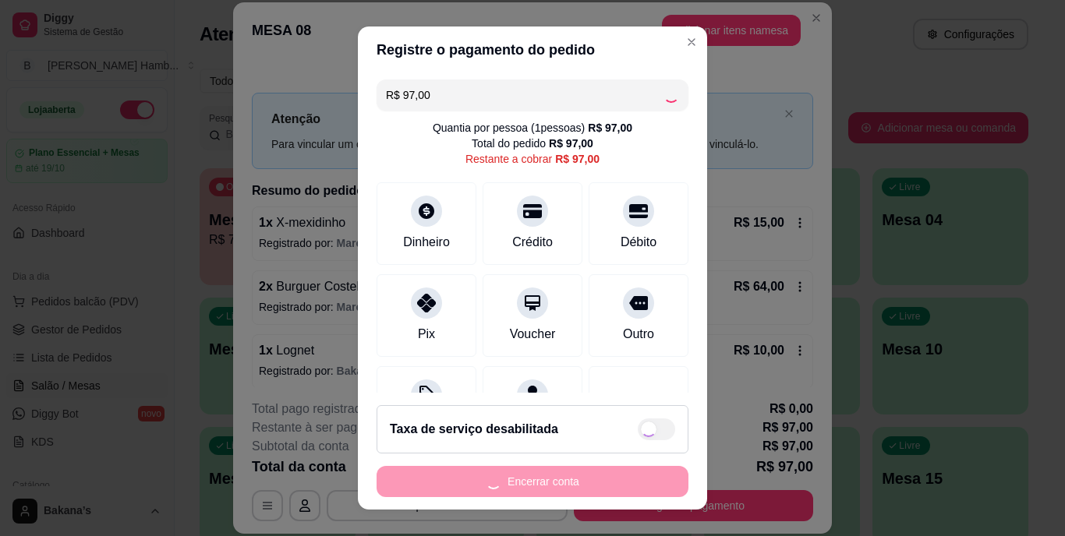
click at [553, 476] on div "Encerrar conta" at bounding box center [533, 481] width 312 height 31
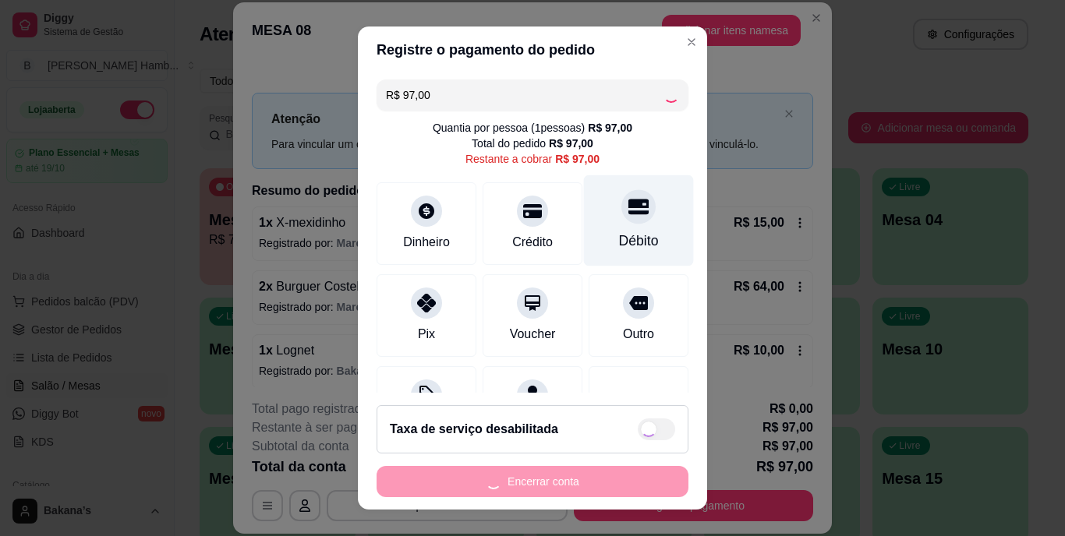
click at [619, 235] on div "Débito" at bounding box center [639, 242] width 40 height 20
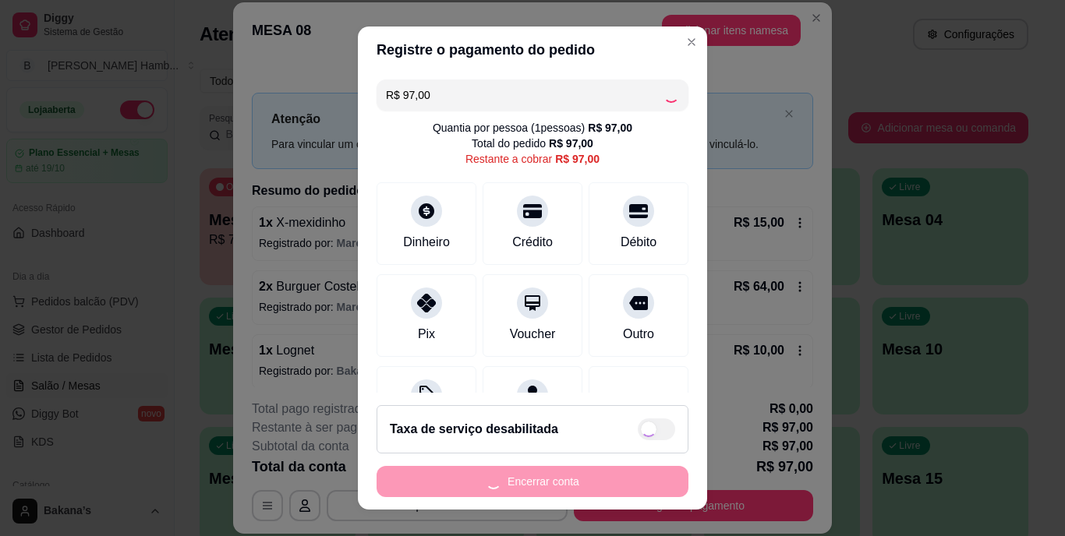
drag, startPoint x: 504, startPoint y: 490, endPoint x: 526, endPoint y: 458, distance: 39.4
click at [505, 490] on div "Encerrar conta" at bounding box center [533, 481] width 312 height 31
click at [529, 456] on footer "Taxa de serviço desabilitada Encerrar conta" at bounding box center [532, 451] width 349 height 117
click at [530, 454] on footer "Taxa de serviço desabilitada Encerrar conta" at bounding box center [532, 451] width 349 height 117
click at [540, 480] on div "Encerrar conta" at bounding box center [533, 481] width 312 height 31
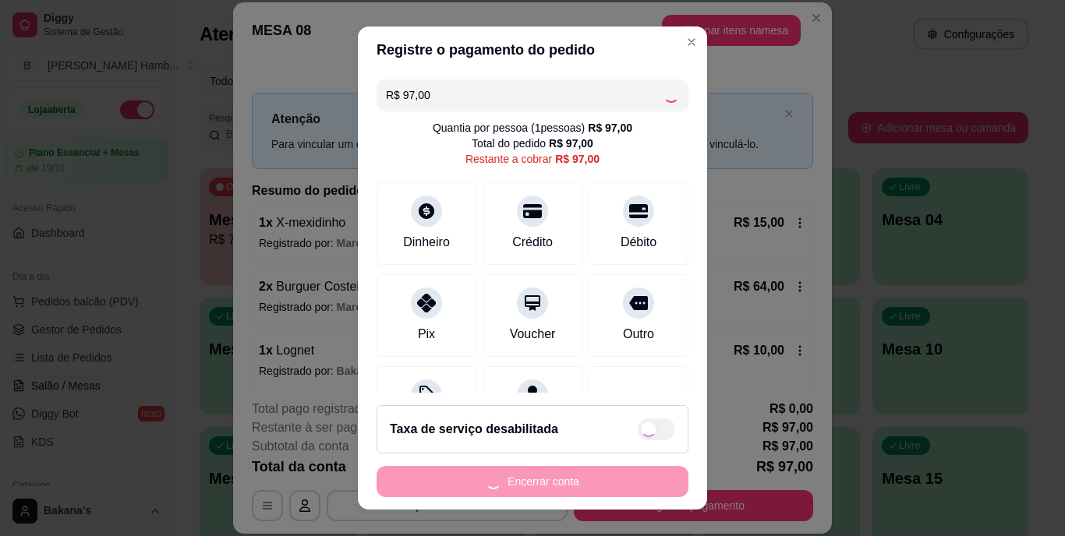
click at [543, 478] on div "Encerrar conta" at bounding box center [533, 481] width 312 height 31
click at [544, 478] on div "Encerrar conta" at bounding box center [533, 481] width 312 height 31
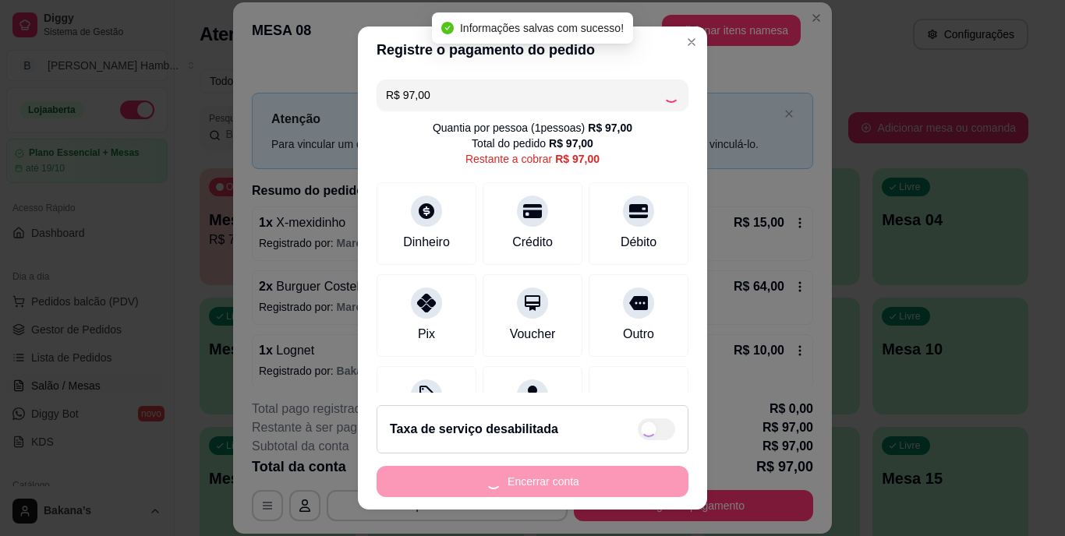
type input "R$ 0,00"
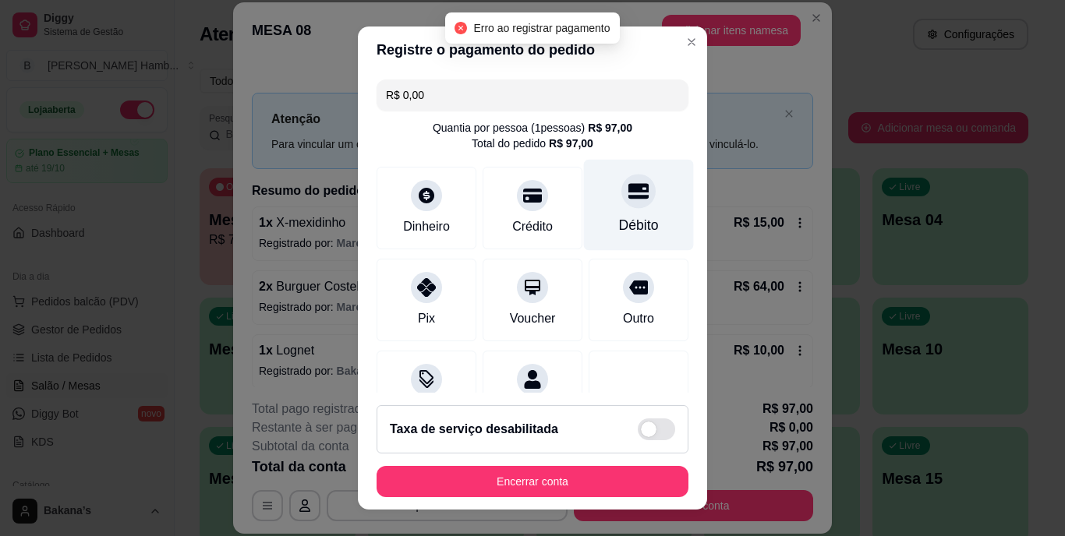
click at [620, 218] on div "Débito" at bounding box center [639, 226] width 40 height 20
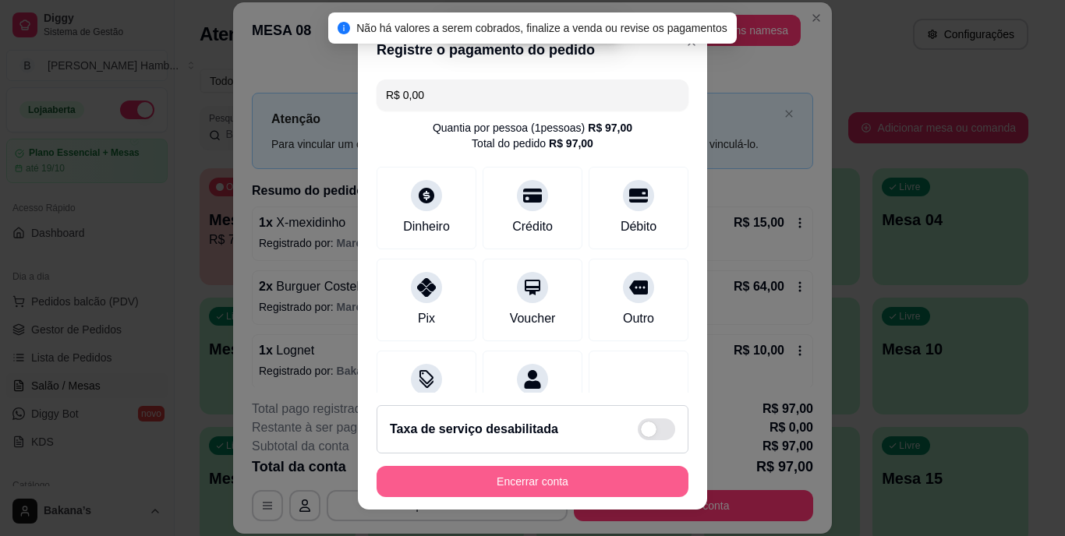
click at [533, 472] on button "Encerrar conta" at bounding box center [533, 481] width 312 height 31
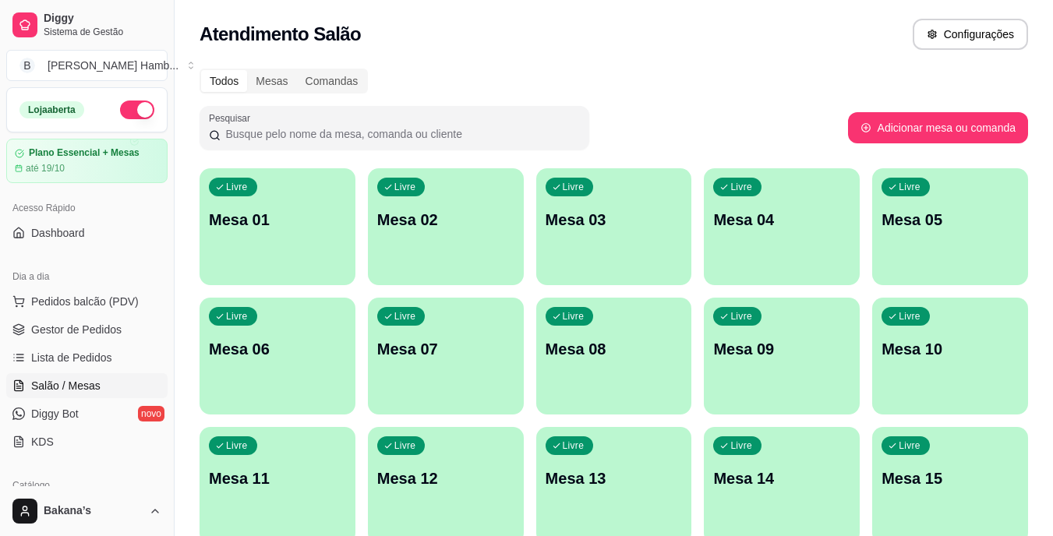
click at [418, 227] on p "Mesa 02" at bounding box center [445, 220] width 137 height 22
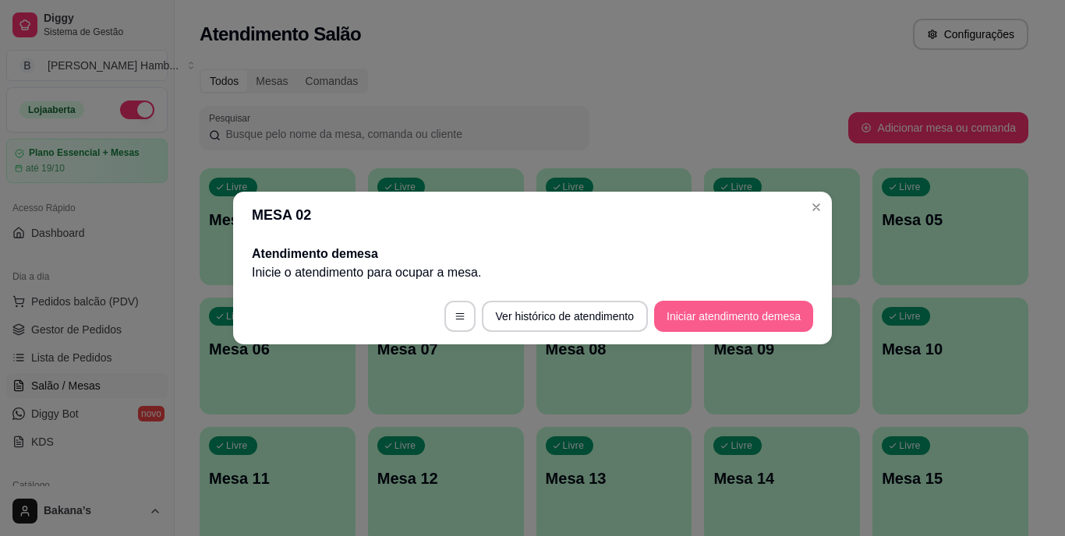
click at [731, 315] on button "Iniciar atendimento de mesa" at bounding box center [733, 316] width 159 height 31
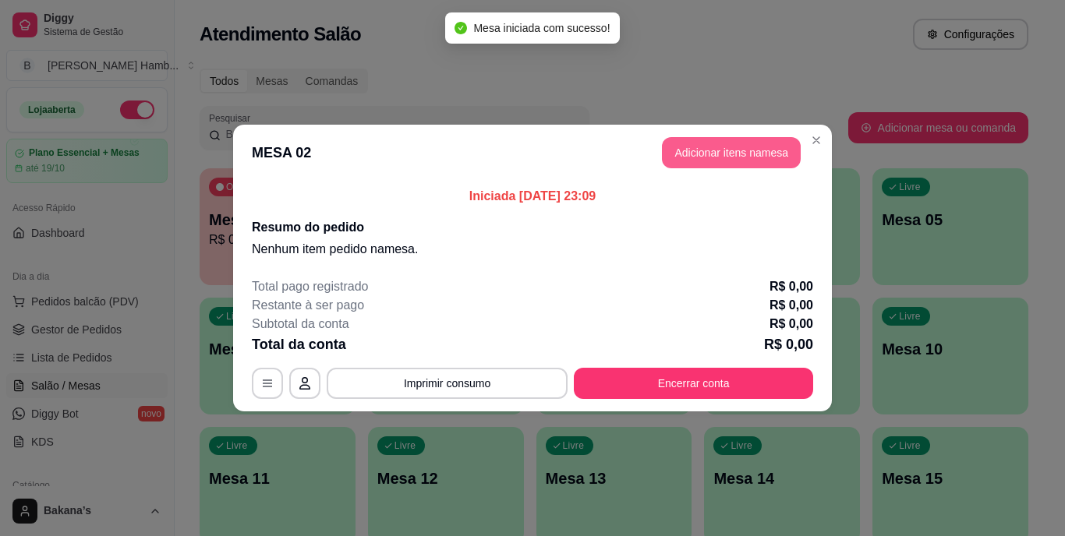
click at [751, 155] on button "Adicionar itens na mesa" at bounding box center [731, 152] width 139 height 31
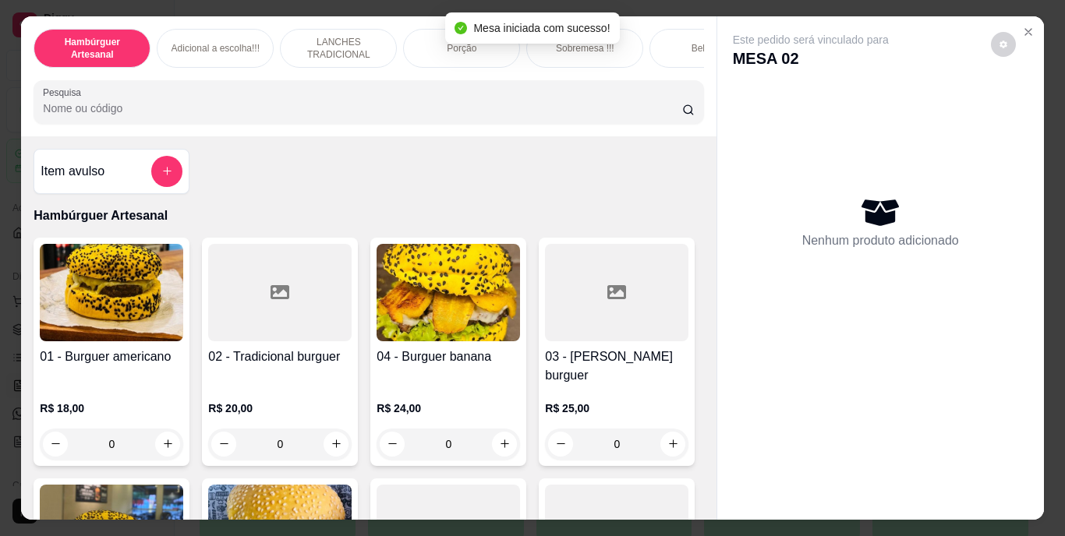
scroll to position [156, 0]
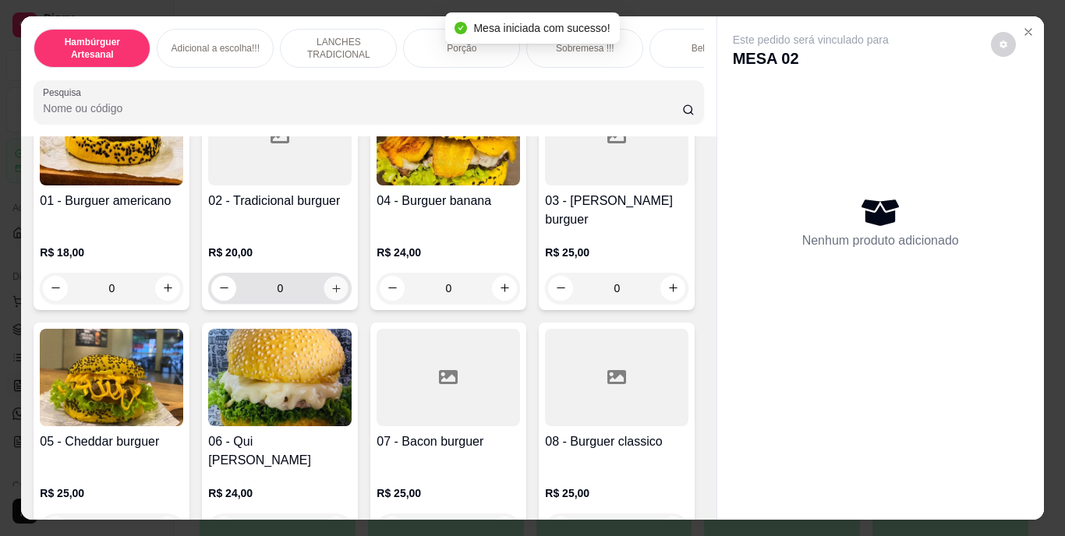
click at [335, 276] on button "increase-product-quantity" at bounding box center [336, 288] width 24 height 24
type input "1"
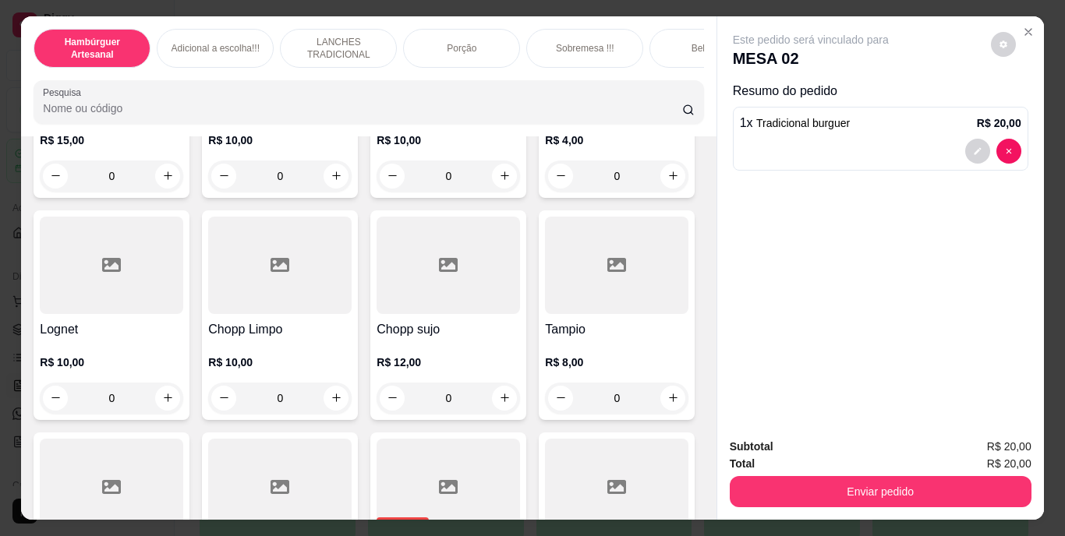
scroll to position [4366, 0]
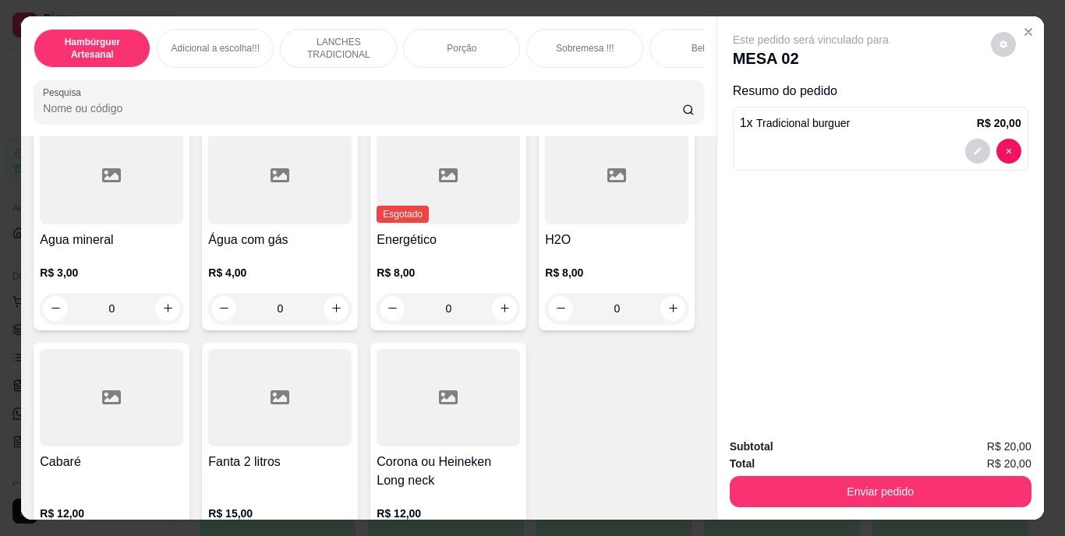
type input "1"
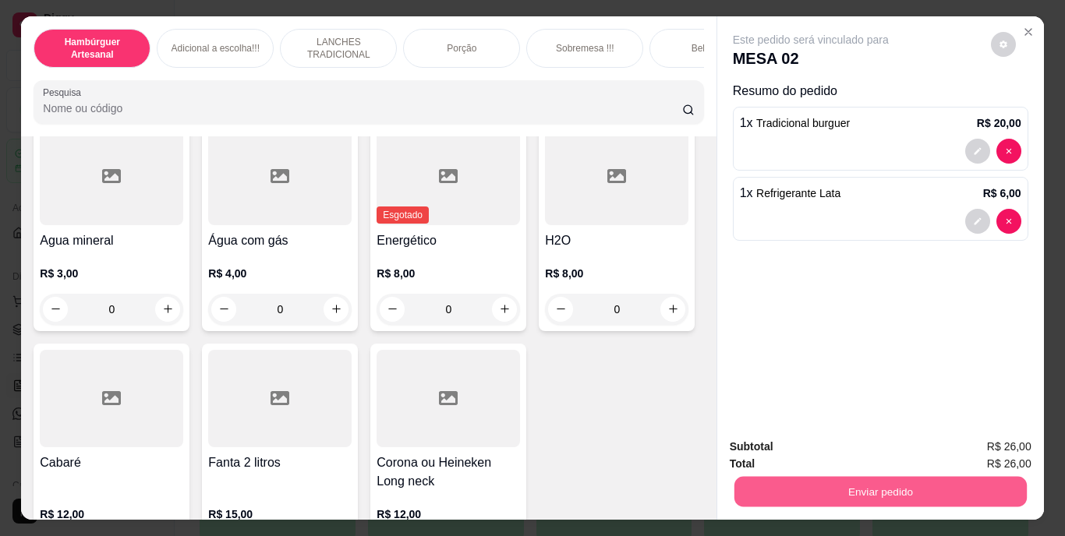
click at [866, 480] on button "Enviar pedido" at bounding box center [880, 492] width 292 height 30
click at [985, 441] on button "Enviar pedido" at bounding box center [991, 447] width 86 height 29
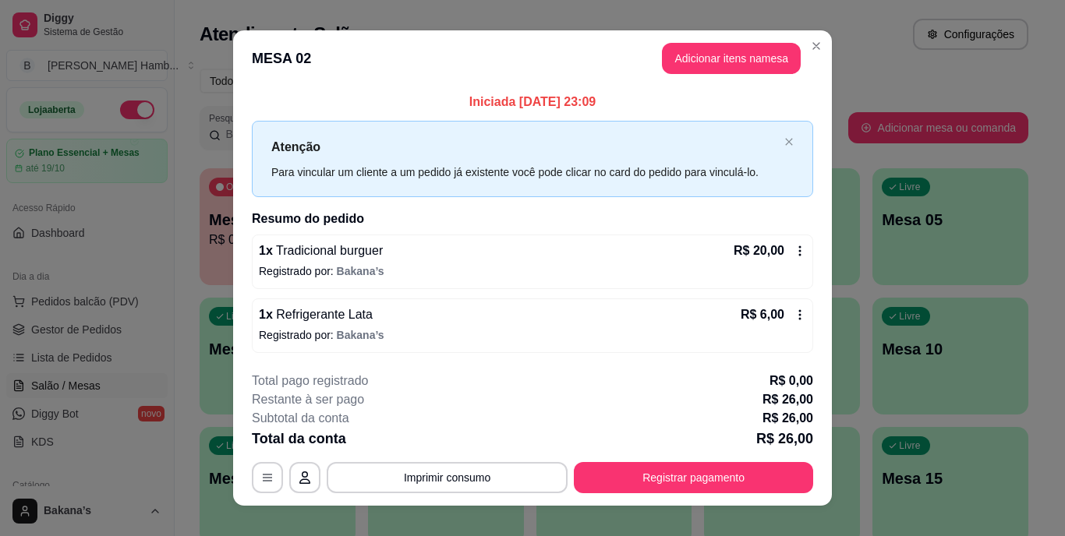
click at [741, 457] on div "**********" at bounding box center [532, 433] width 561 height 122
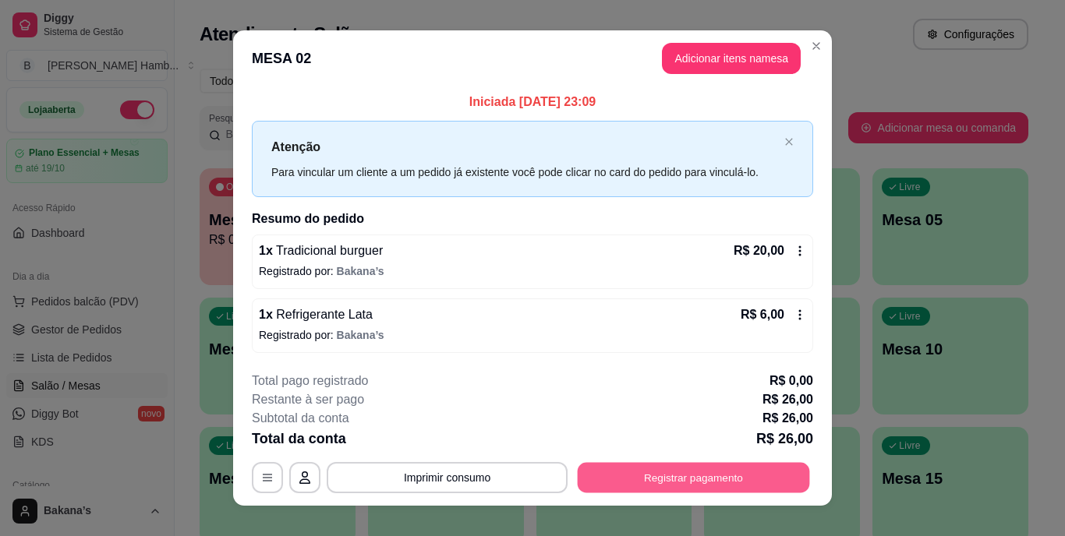
click at [741, 469] on button "Registrar pagamento" at bounding box center [694, 477] width 232 height 30
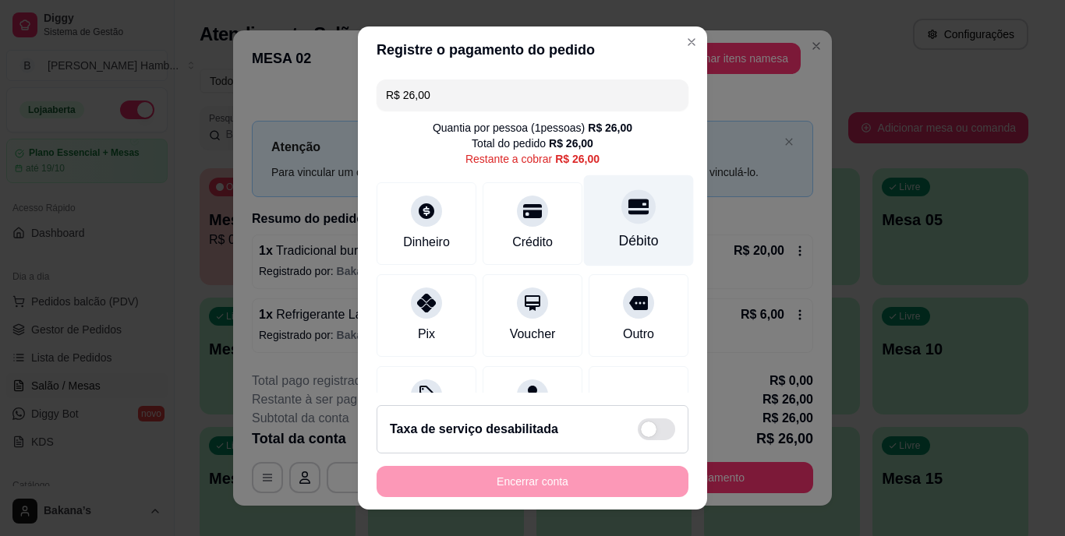
click at [621, 221] on div at bounding box center [638, 207] width 34 height 34
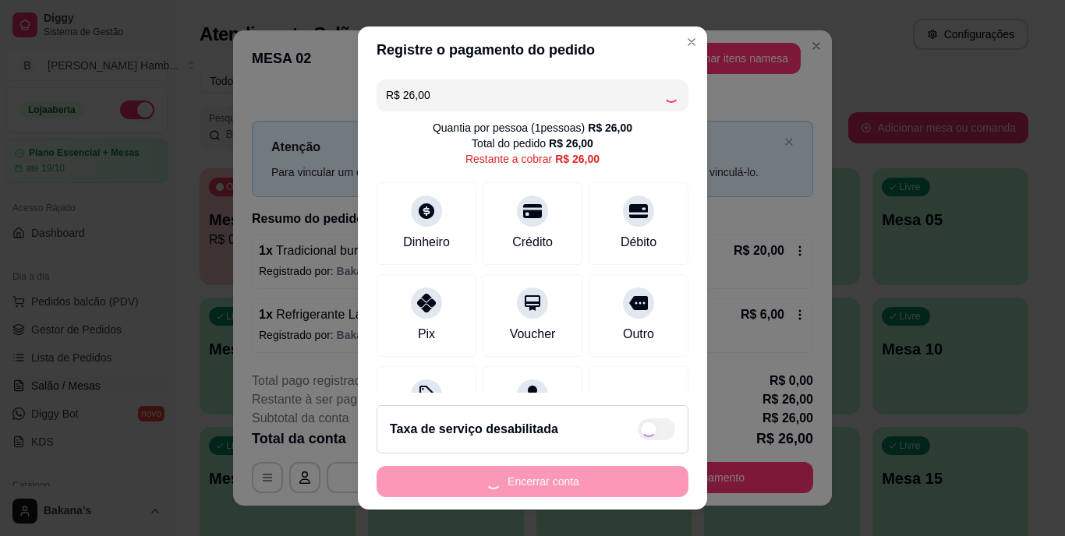
click at [582, 479] on div "Encerrar conta" at bounding box center [533, 481] width 312 height 31
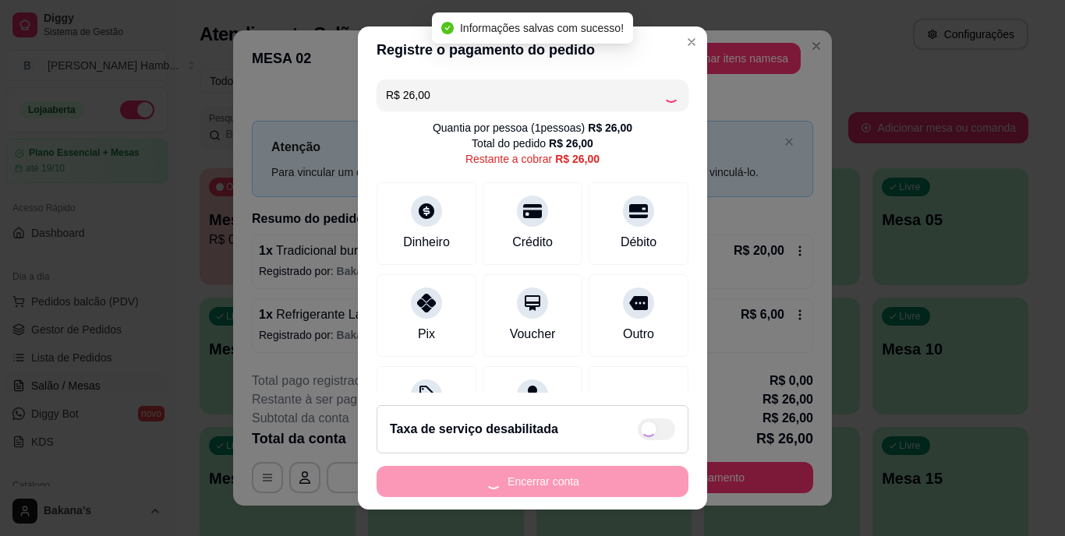
type input "R$ 0,00"
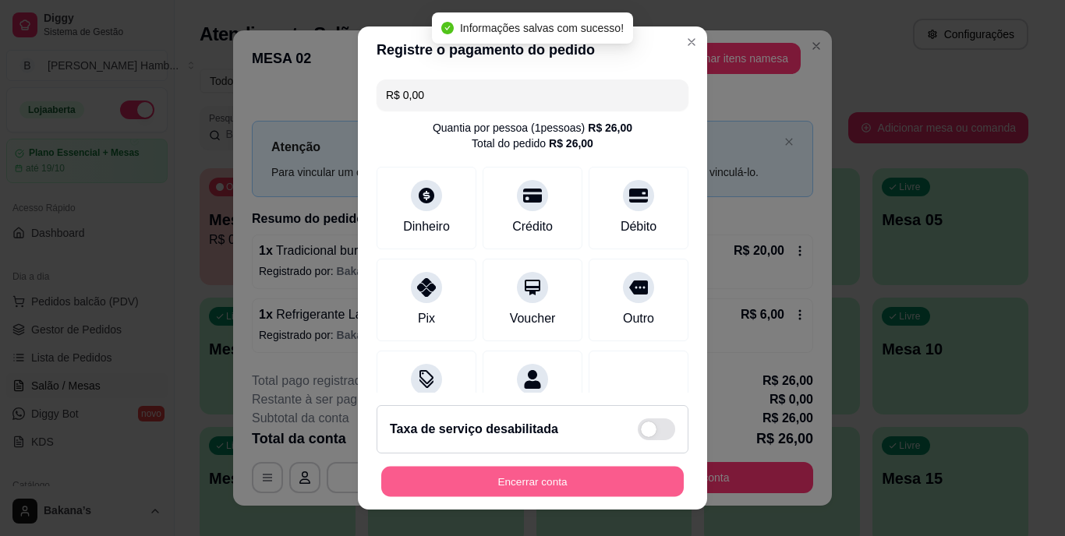
click at [579, 476] on button "Encerrar conta" at bounding box center [532, 481] width 303 height 30
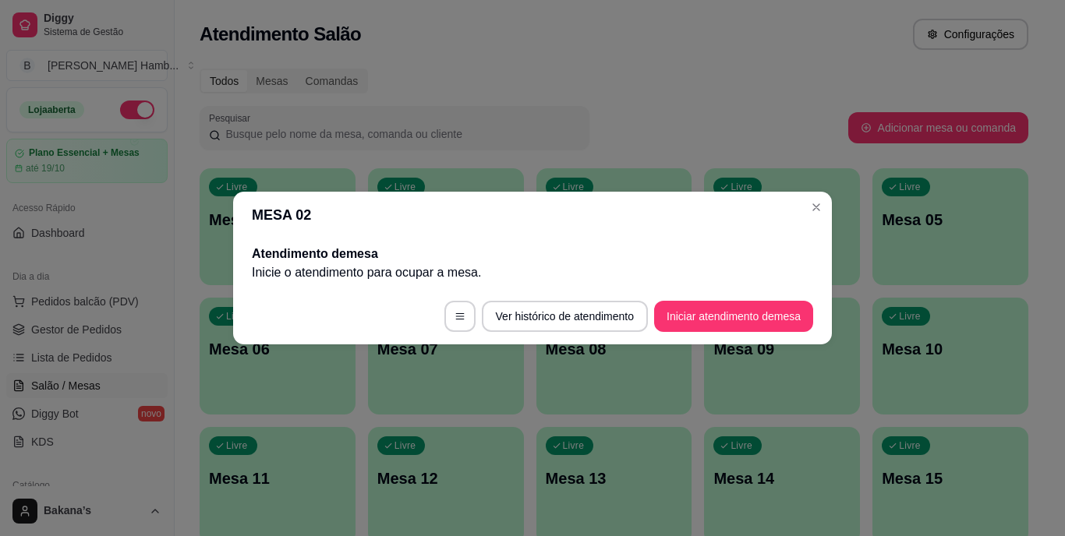
click at [657, 338] on footer "Ver histórico de atendimento Iniciar atendimento de mesa" at bounding box center [532, 316] width 599 height 56
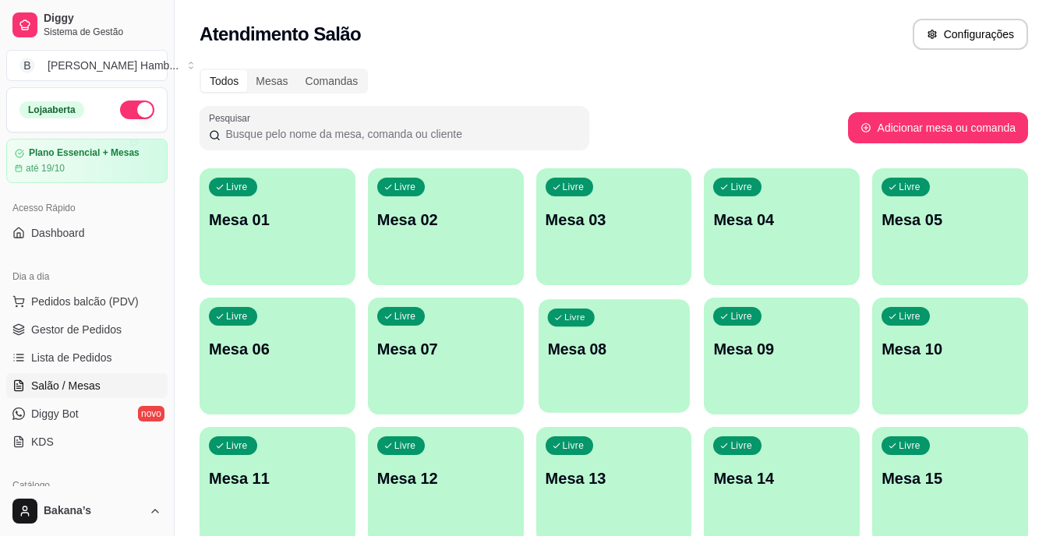
click at [600, 349] on p "Mesa 08" at bounding box center [613, 349] width 133 height 21
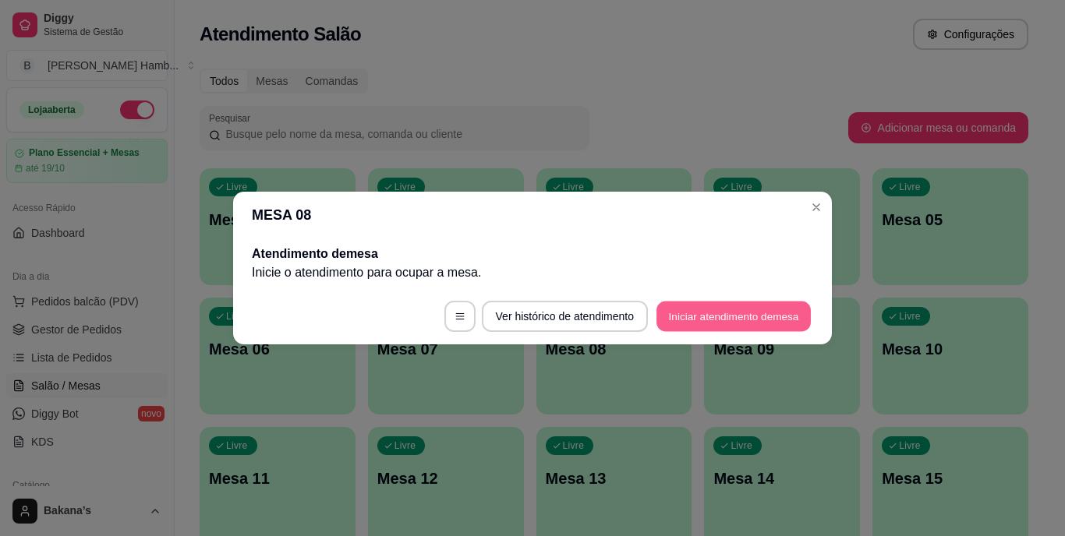
click at [696, 316] on button "Iniciar atendimento de mesa" at bounding box center [733, 317] width 154 height 30
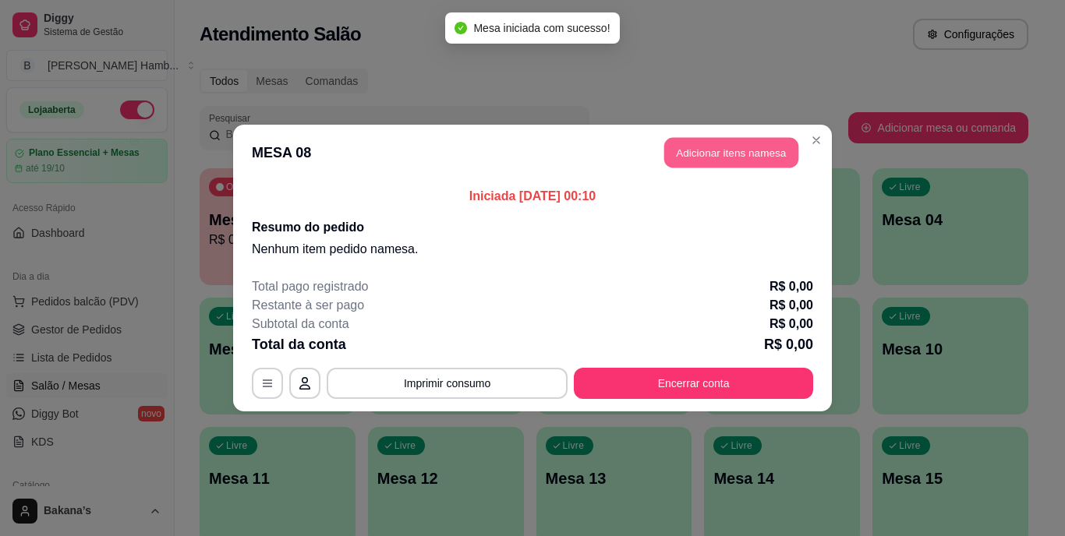
click at [779, 147] on button "Adicionar itens na mesa" at bounding box center [731, 153] width 134 height 30
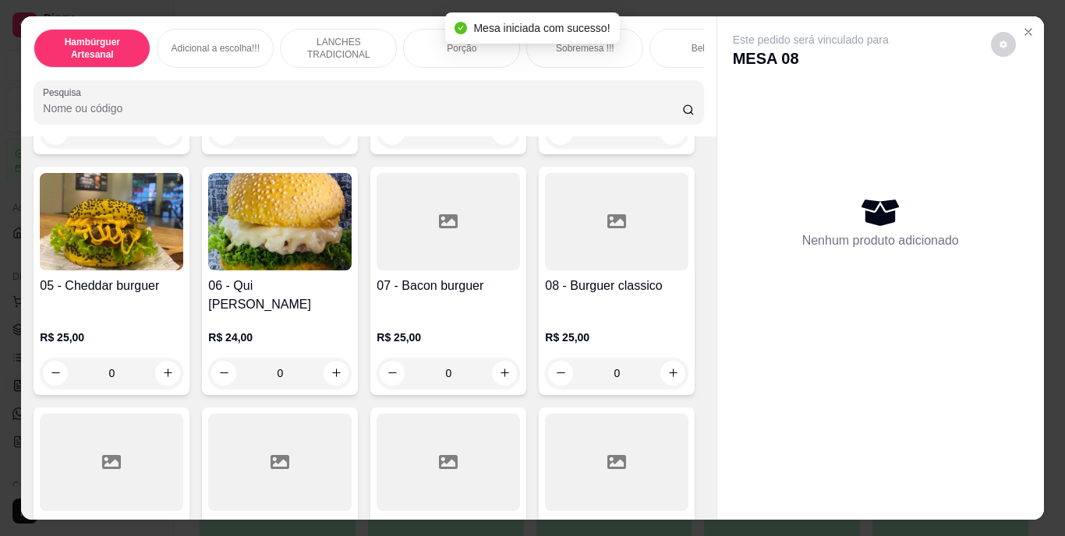
scroll to position [702, 0]
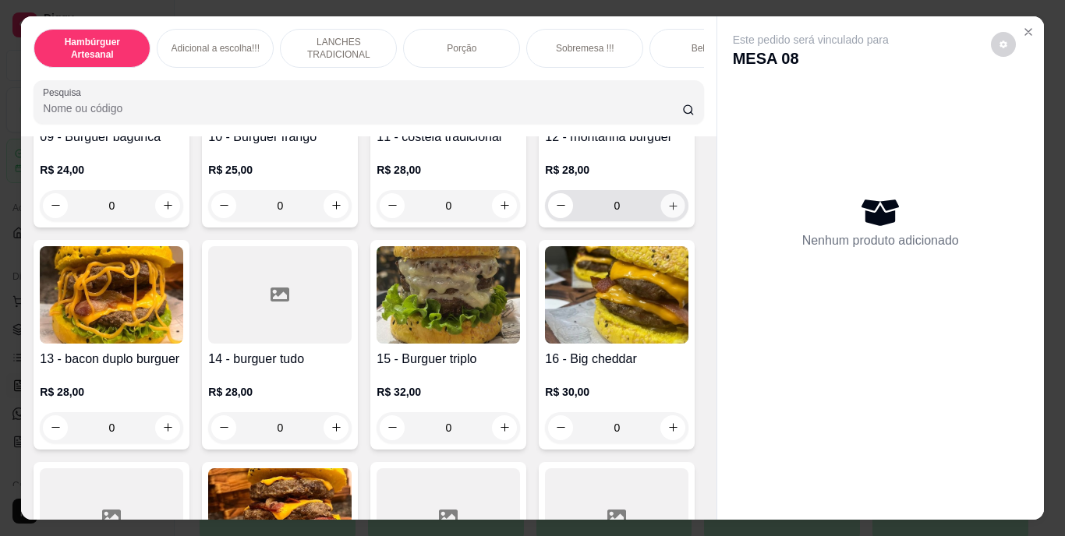
click at [661, 218] on button "increase-product-quantity" at bounding box center [673, 205] width 24 height 24
type input "1"
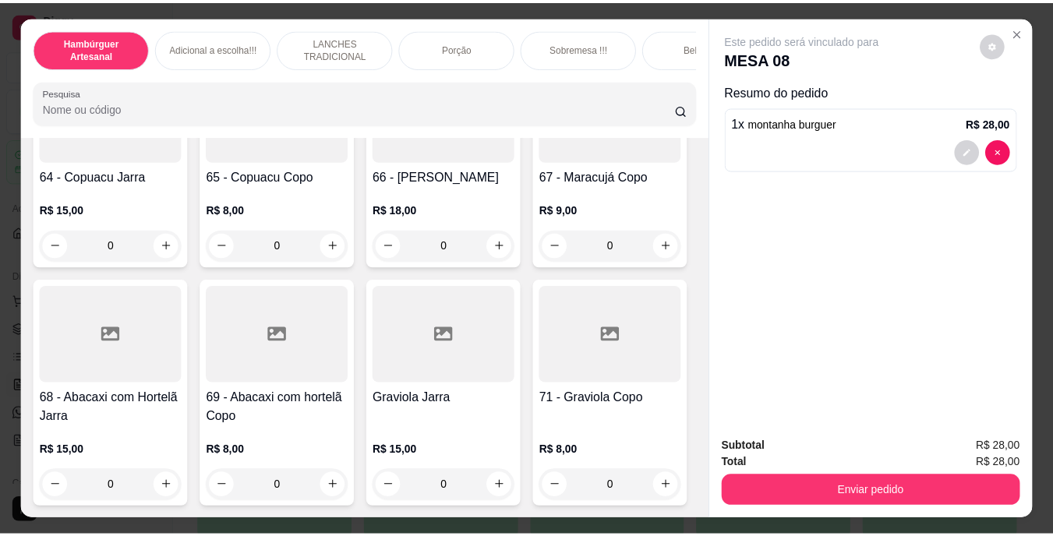
scroll to position [6705, 0]
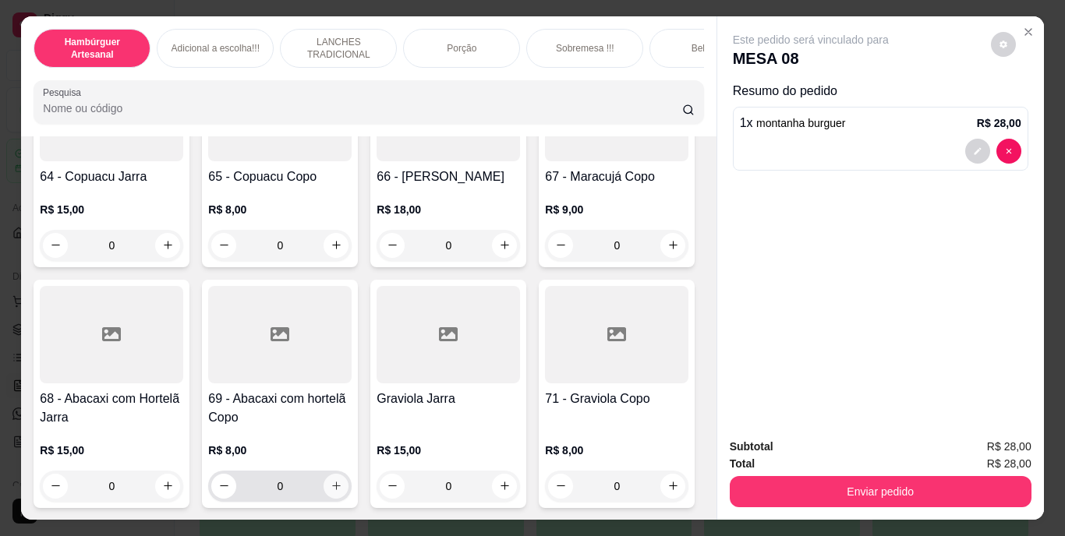
click at [331, 488] on icon "increase-product-quantity" at bounding box center [337, 486] width 12 height 12
type input "1"
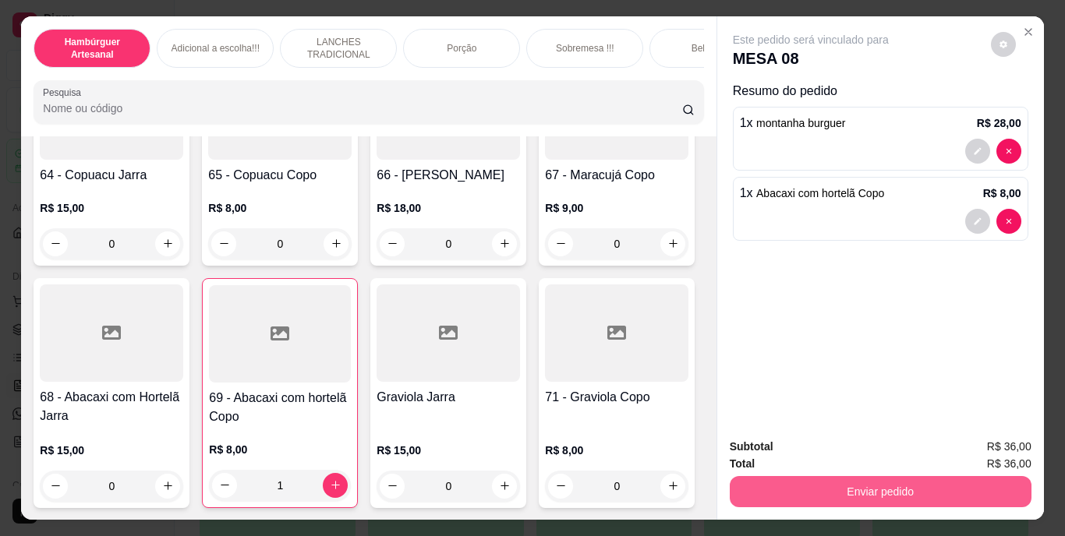
click at [883, 485] on button "Enviar pedido" at bounding box center [881, 491] width 302 height 31
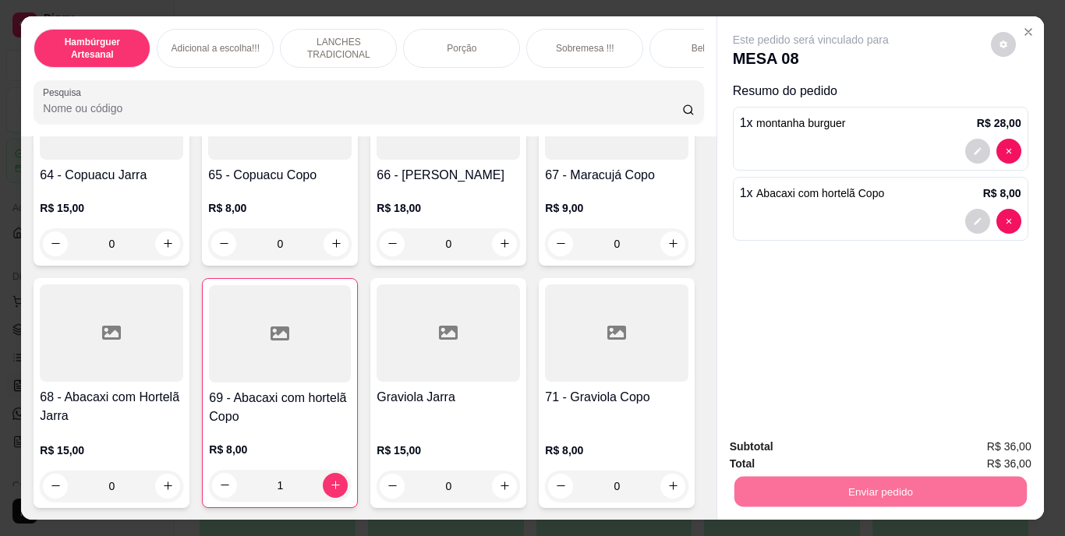
click at [961, 447] on button "Enviar pedido" at bounding box center [991, 447] width 86 height 29
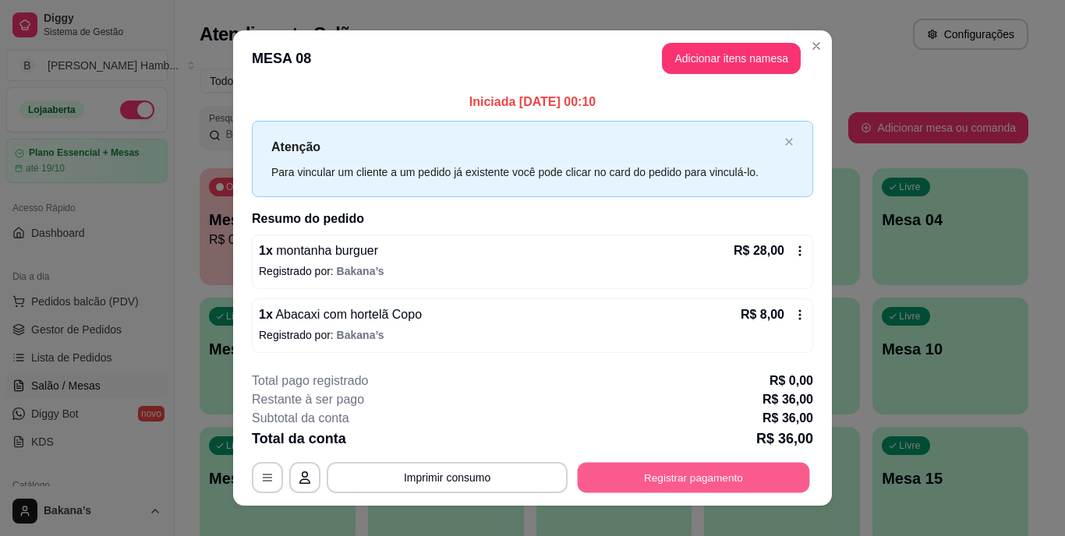
click at [674, 476] on button "Registrar pagamento" at bounding box center [694, 477] width 232 height 30
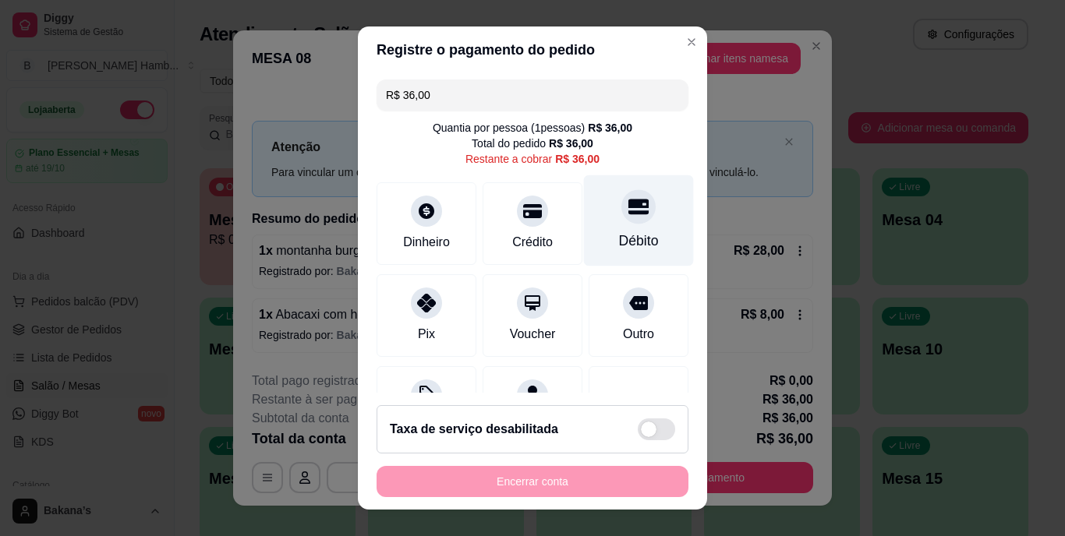
click at [619, 226] on div "Débito" at bounding box center [639, 220] width 110 height 91
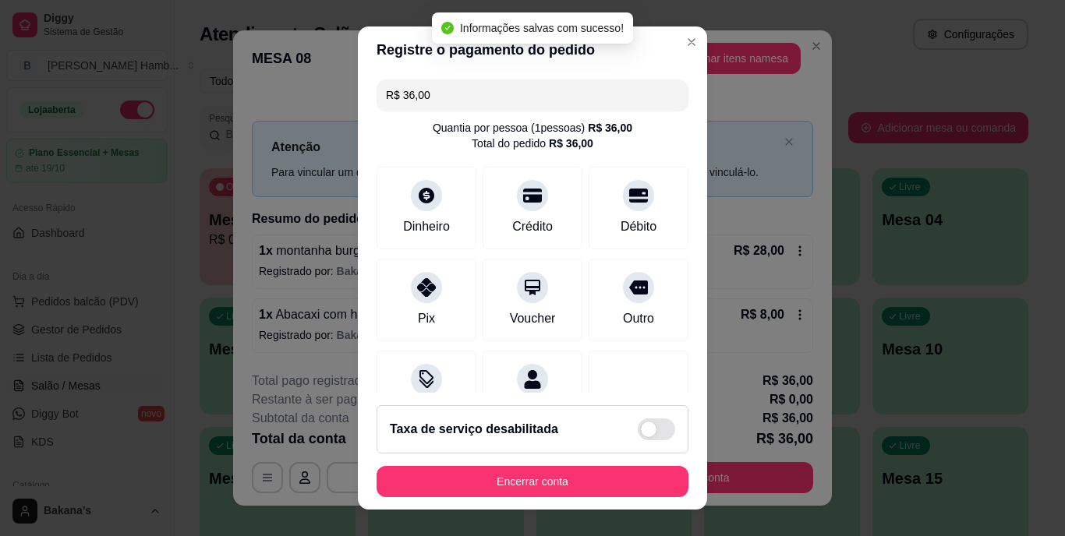
type input "R$ 0,00"
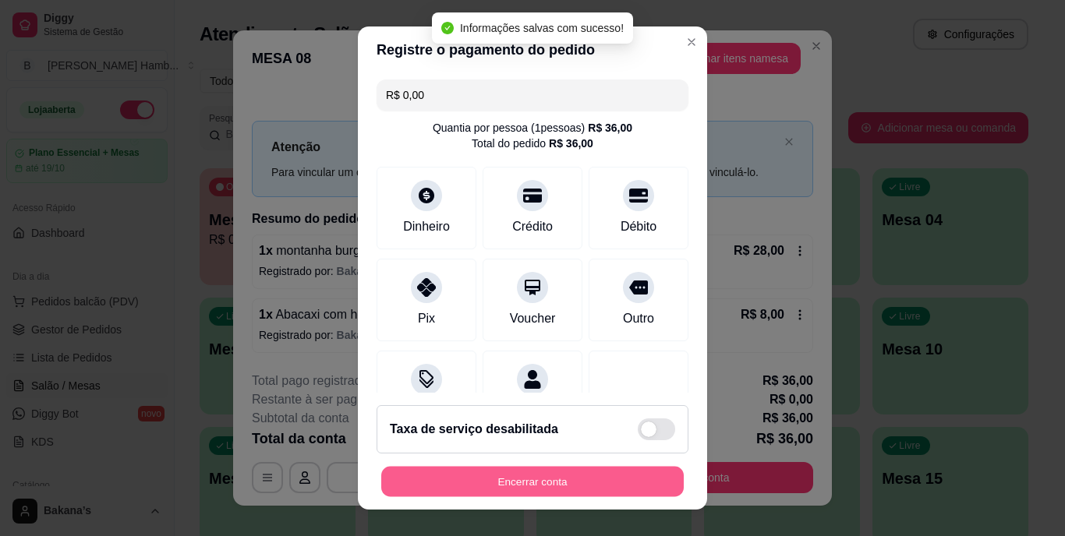
click at [606, 483] on button "Encerrar conta" at bounding box center [532, 481] width 303 height 30
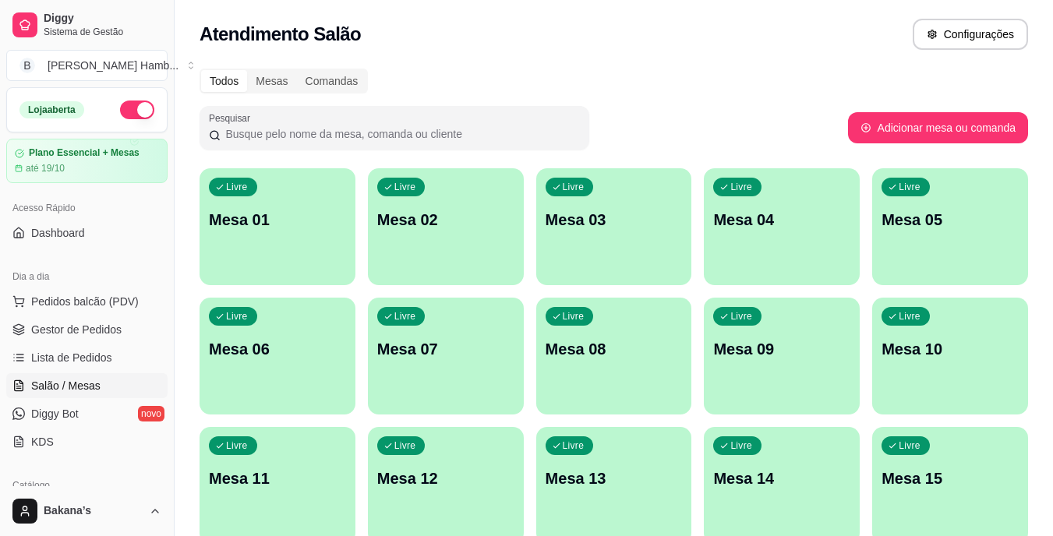
click at [117, 327] on span "Gestor de Pedidos" at bounding box center [76, 330] width 90 height 16
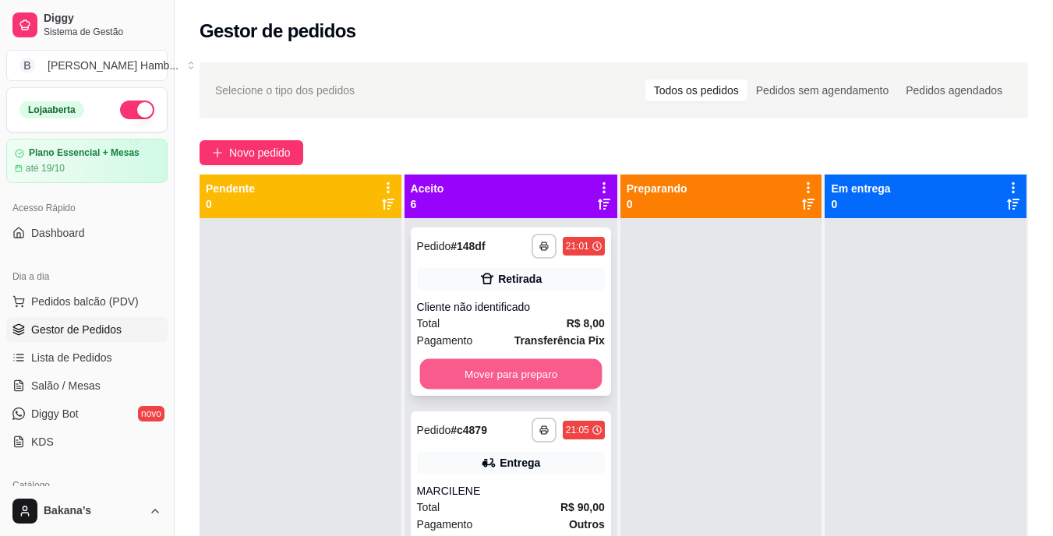
click at [453, 363] on button "Mover para preparo" at bounding box center [510, 374] width 182 height 30
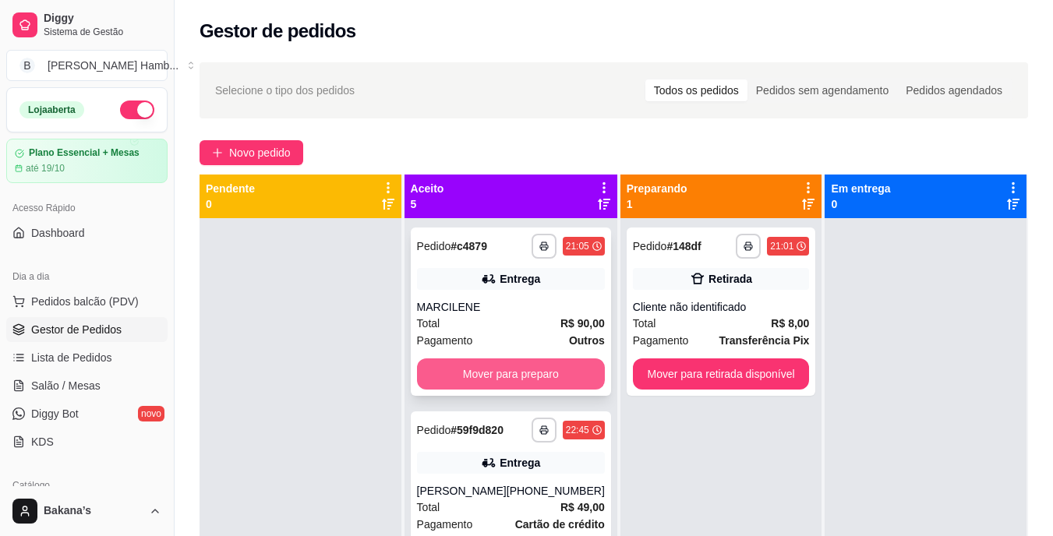
click at [455, 365] on button "Mover para preparo" at bounding box center [511, 374] width 188 height 31
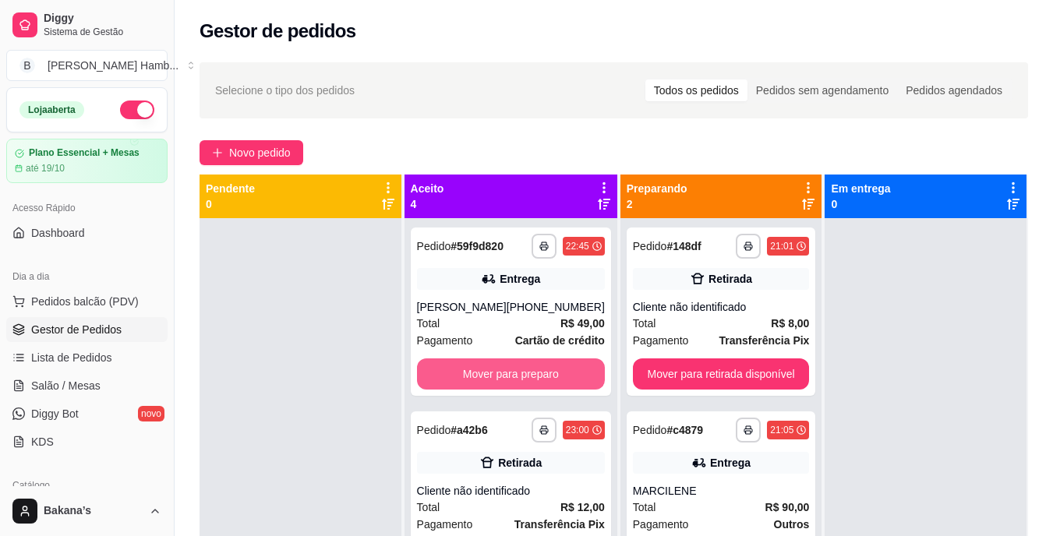
click at [455, 365] on button "Mover para preparo" at bounding box center [511, 374] width 188 height 31
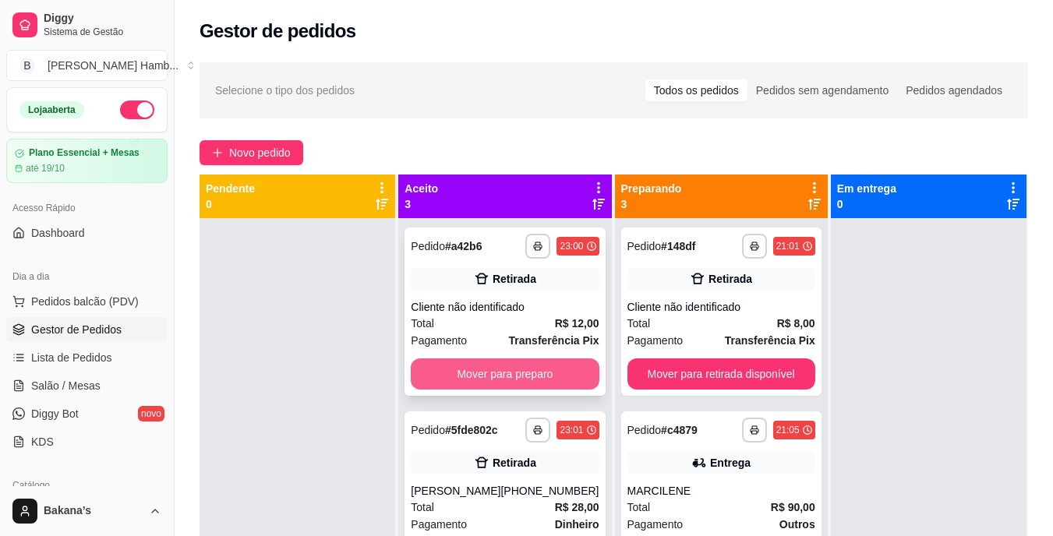
click at [478, 367] on button "Mover para preparo" at bounding box center [505, 374] width 188 height 31
click at [470, 383] on button "Mover para preparo" at bounding box center [505, 374] width 182 height 30
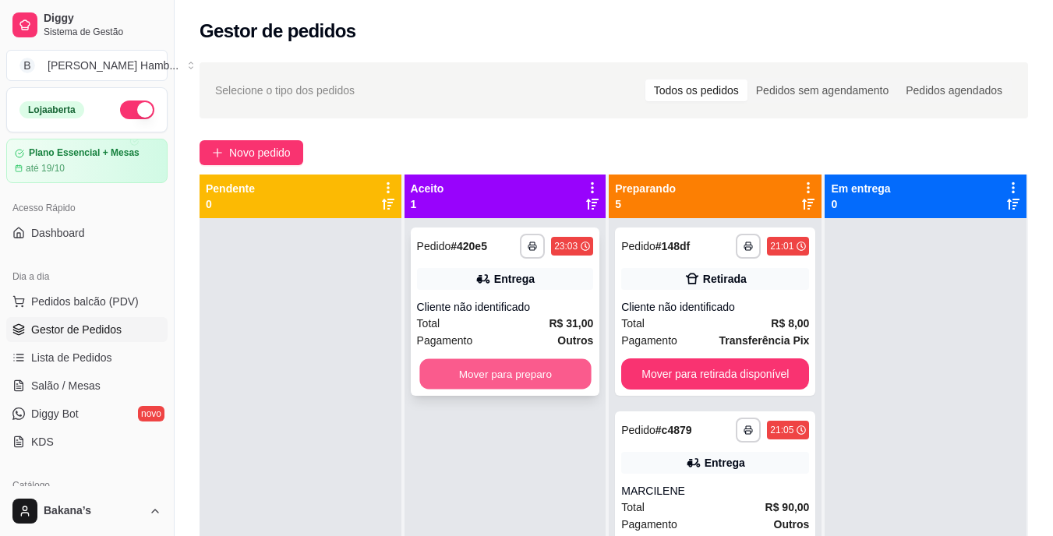
click at [490, 370] on button "Mover para preparo" at bounding box center [505, 374] width 172 height 30
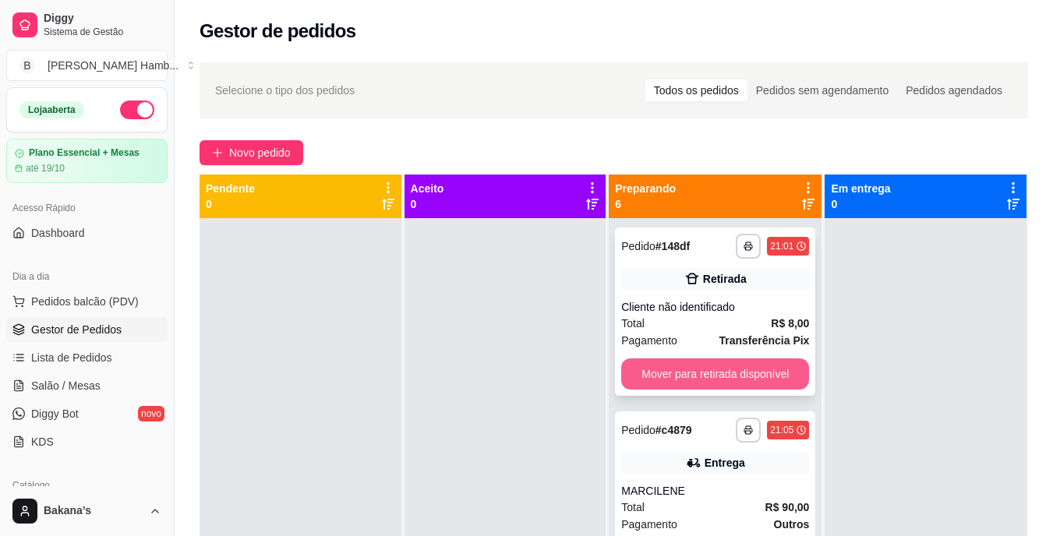
click at [754, 371] on button "Mover para retirada disponível" at bounding box center [715, 374] width 188 height 31
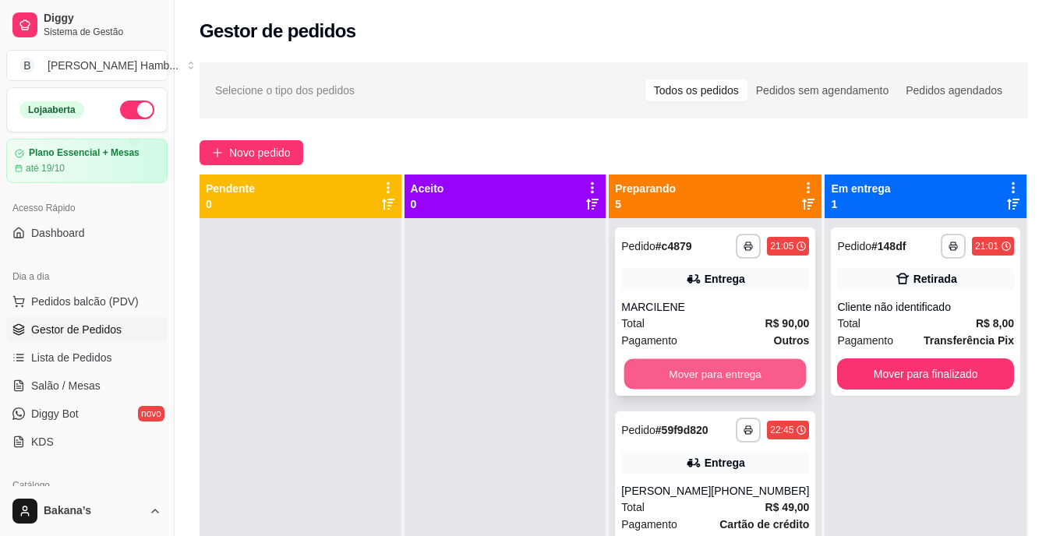
click at [751, 371] on button "Mover para entrega" at bounding box center [716, 374] width 182 height 30
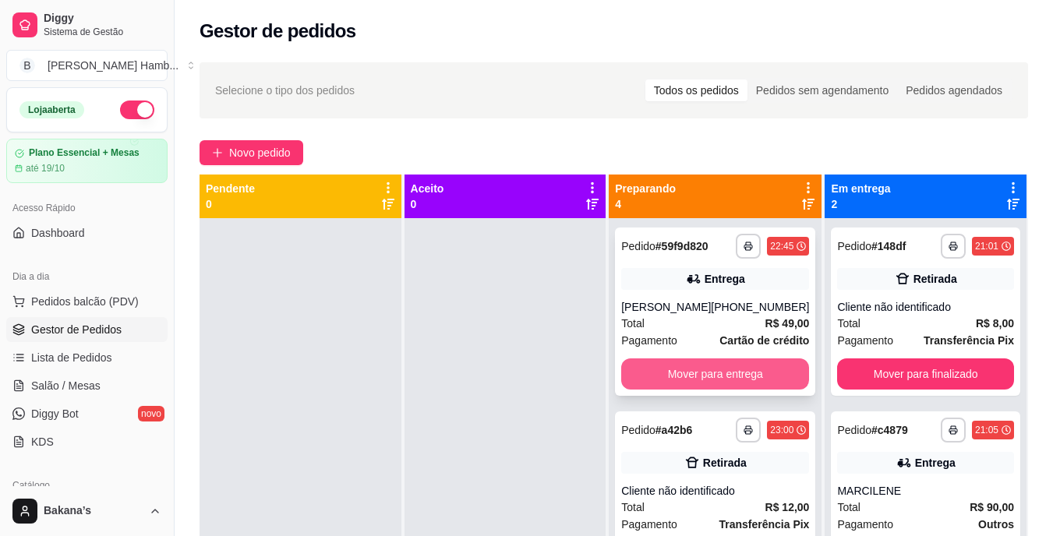
click at [738, 371] on button "Mover para entrega" at bounding box center [715, 374] width 188 height 31
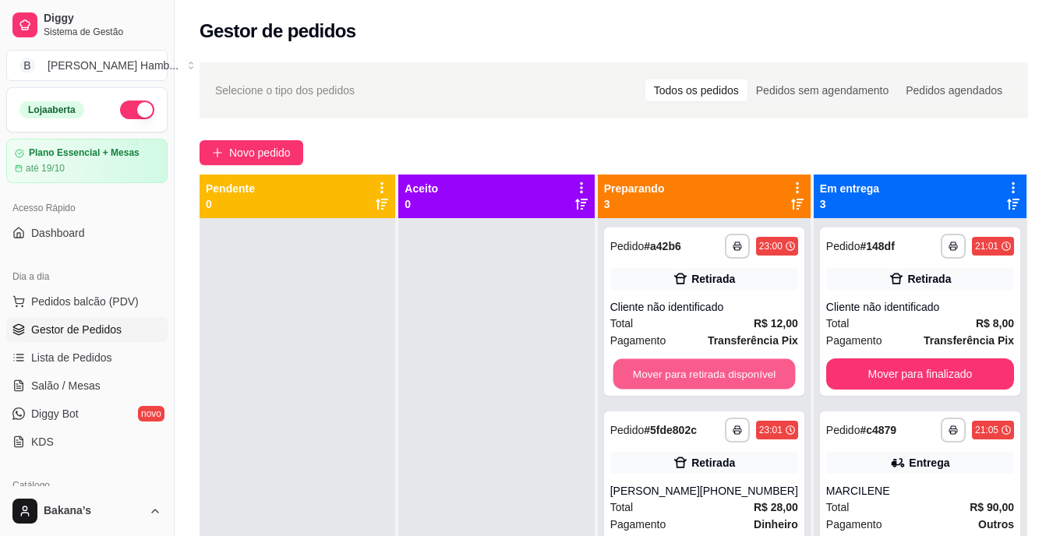
click at [734, 371] on button "Mover para retirada disponível" at bounding box center [704, 374] width 182 height 30
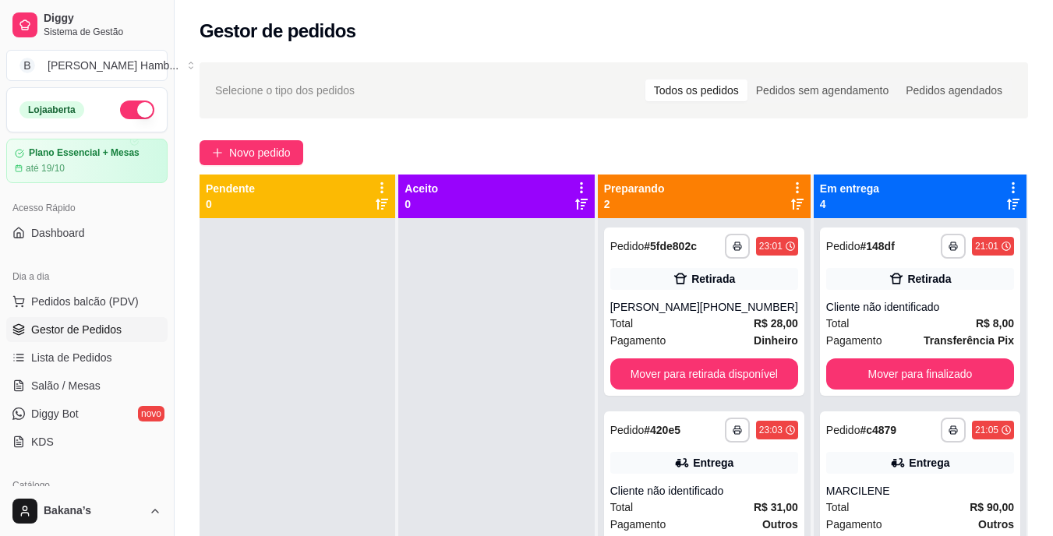
click at [734, 371] on div "**********" at bounding box center [704, 312] width 200 height 168
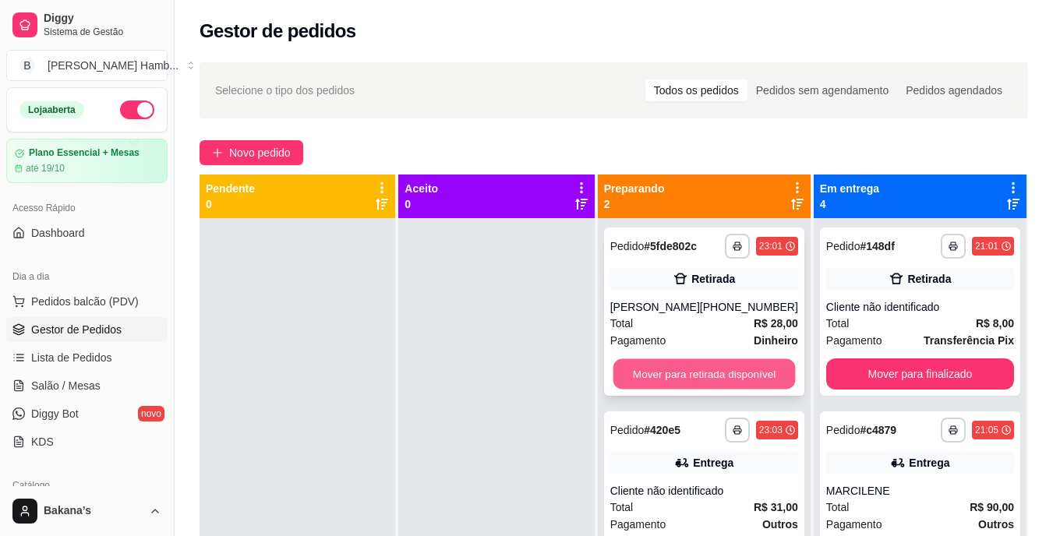
click at [764, 390] on button "Mover para retirada disponível" at bounding box center [704, 374] width 182 height 30
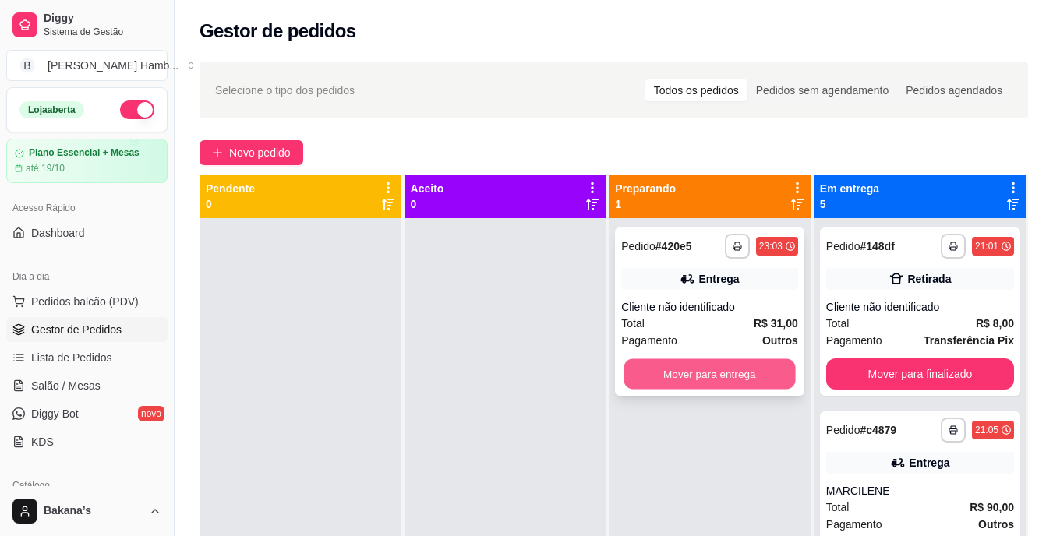
click at [763, 377] on button "Mover para entrega" at bounding box center [711, 374] width 172 height 30
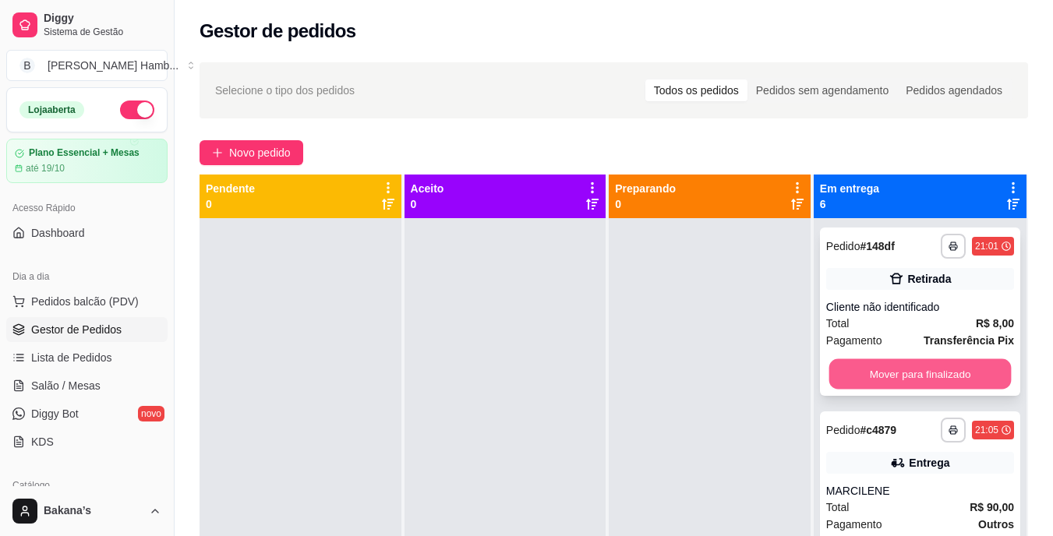
click at [887, 362] on button "Mover para finalizado" at bounding box center [920, 374] width 182 height 30
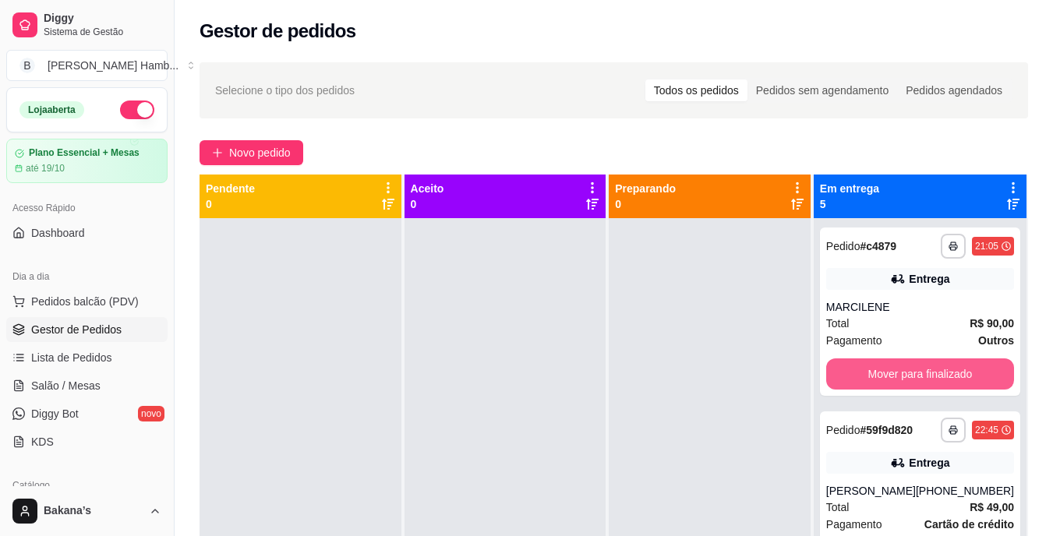
click at [887, 366] on button "Mover para finalizado" at bounding box center [920, 374] width 188 height 31
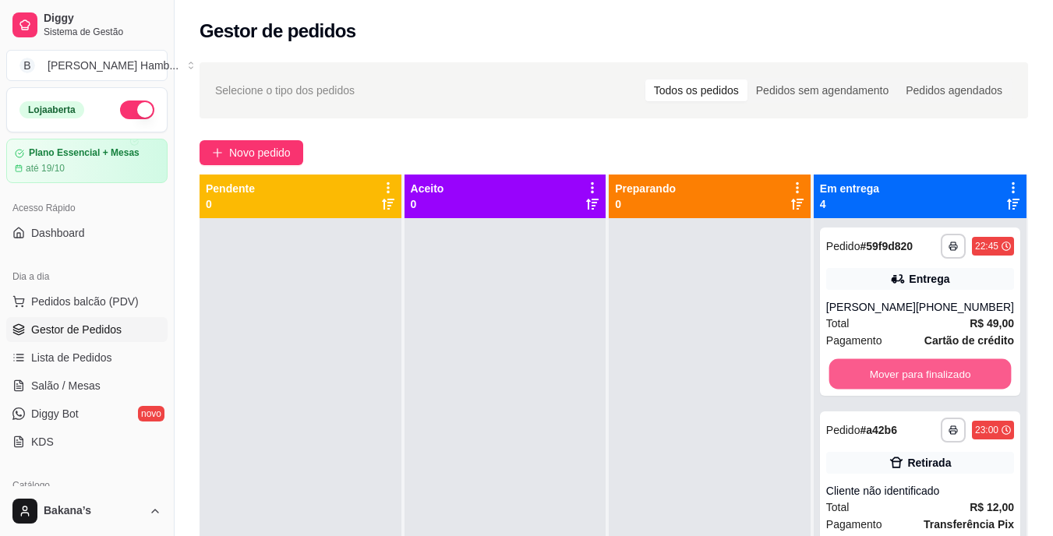
click at [887, 366] on button "Mover para finalizado" at bounding box center [920, 374] width 182 height 30
click at [875, 387] on button "Mover para finalizado" at bounding box center [920, 374] width 182 height 30
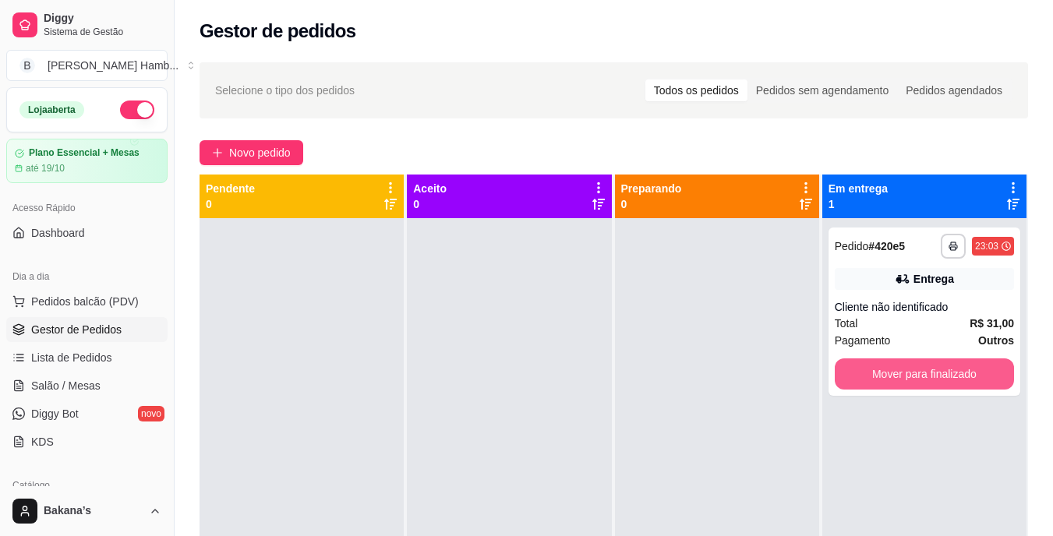
click at [874, 387] on button "Mover para finalizado" at bounding box center [924, 374] width 179 height 31
